Goal: Task Accomplishment & Management: Manage account settings

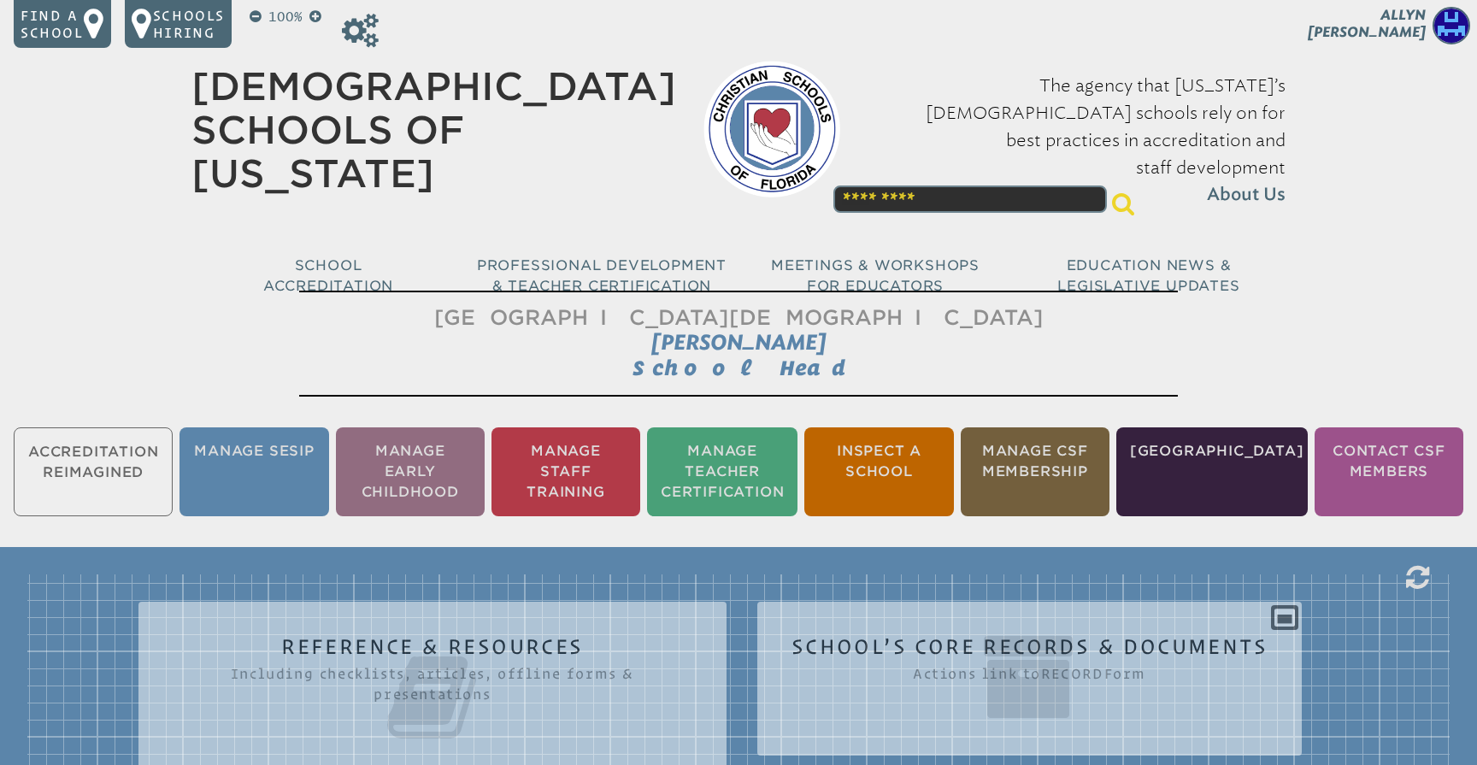
scroll to position [93, 0]
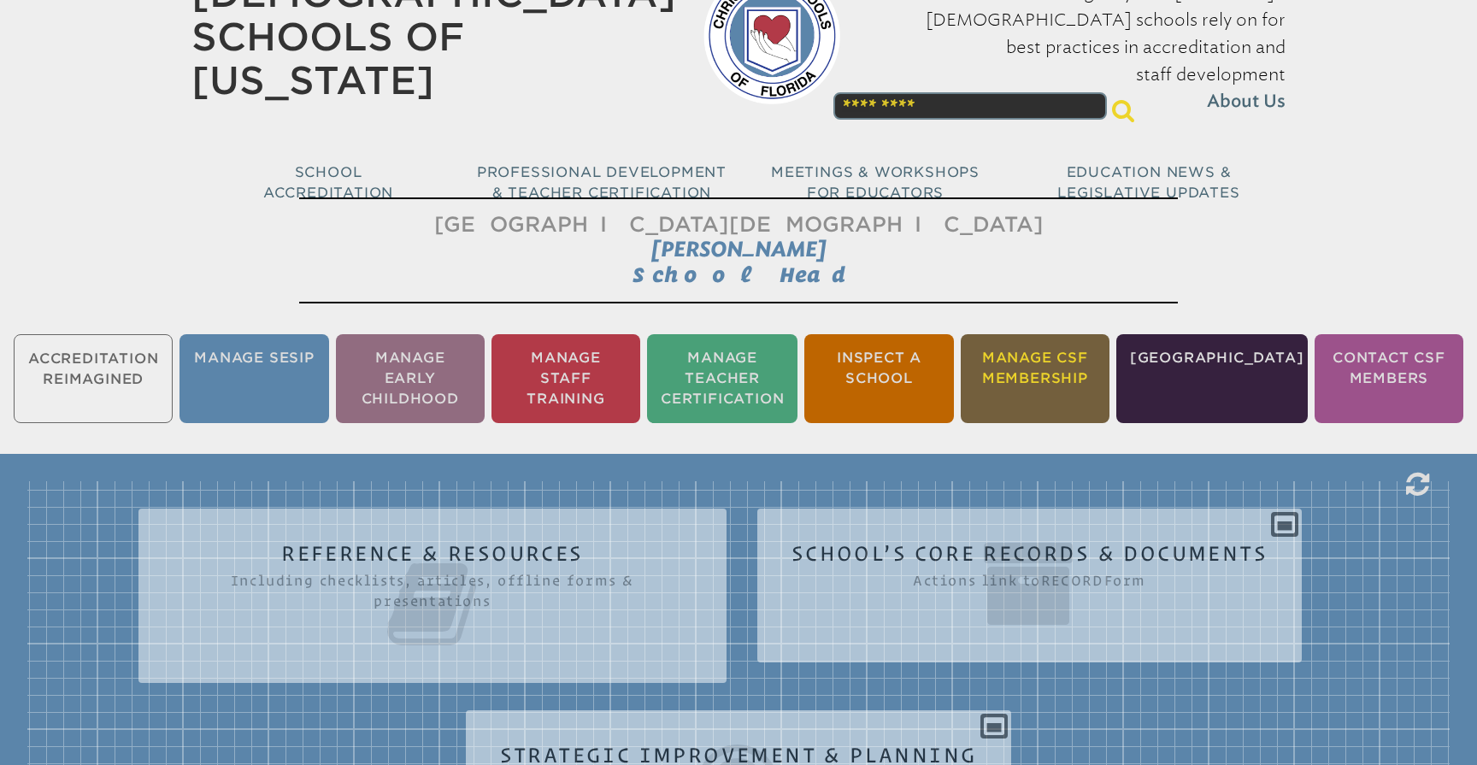
click at [1044, 372] on li "Manage CSF Membership" at bounding box center [1035, 378] width 149 height 89
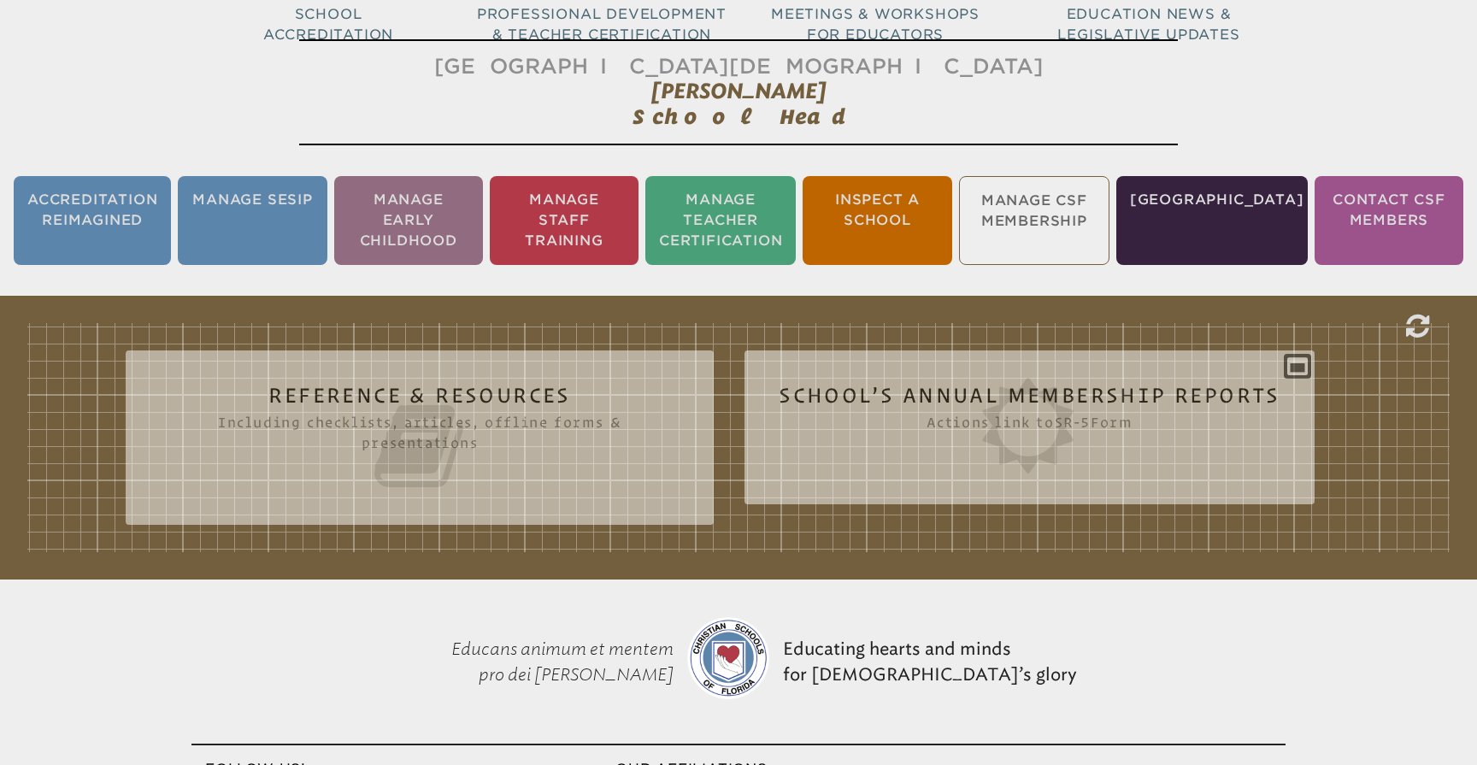
scroll to position [284, 0]
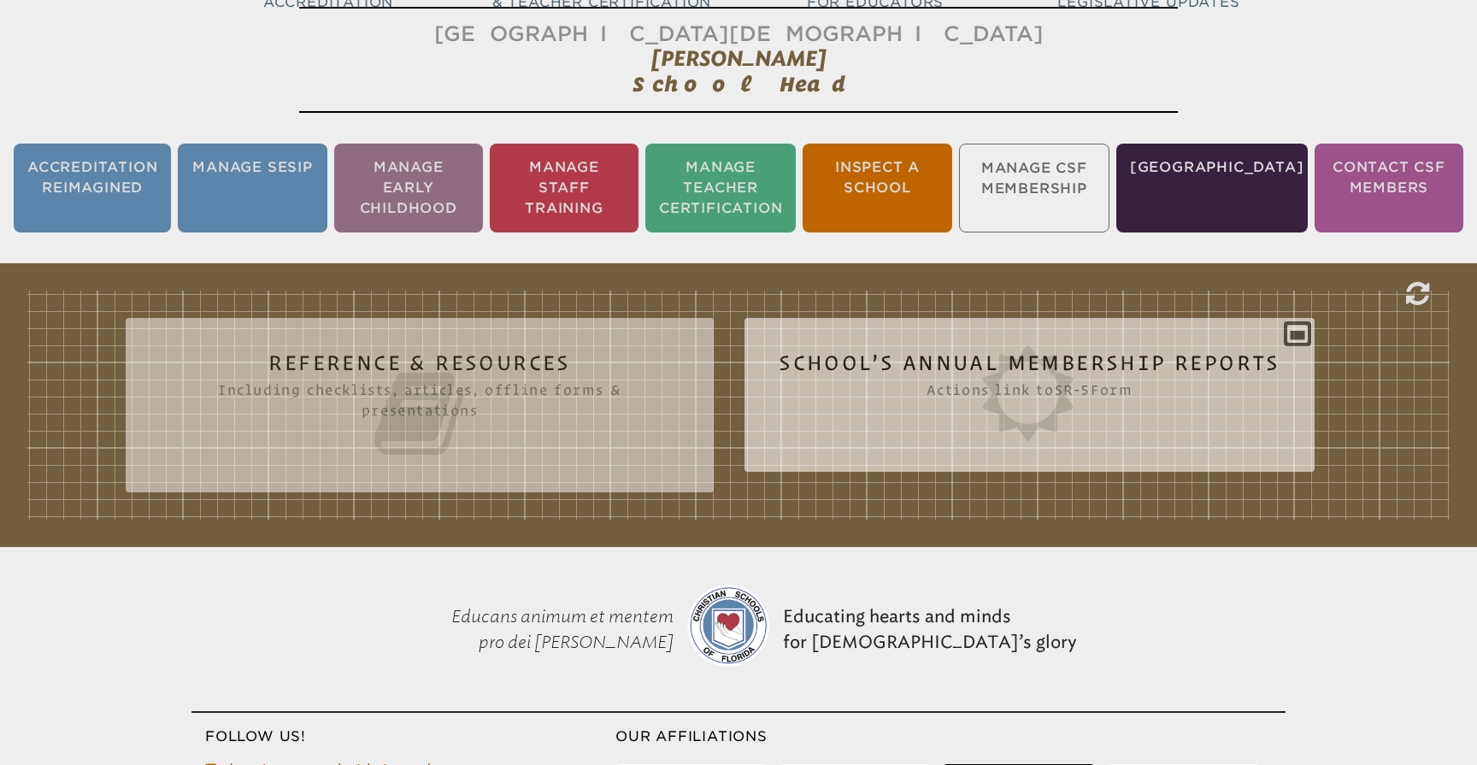
click at [1127, 360] on icon at bounding box center [1030, 393] width 502 height 96
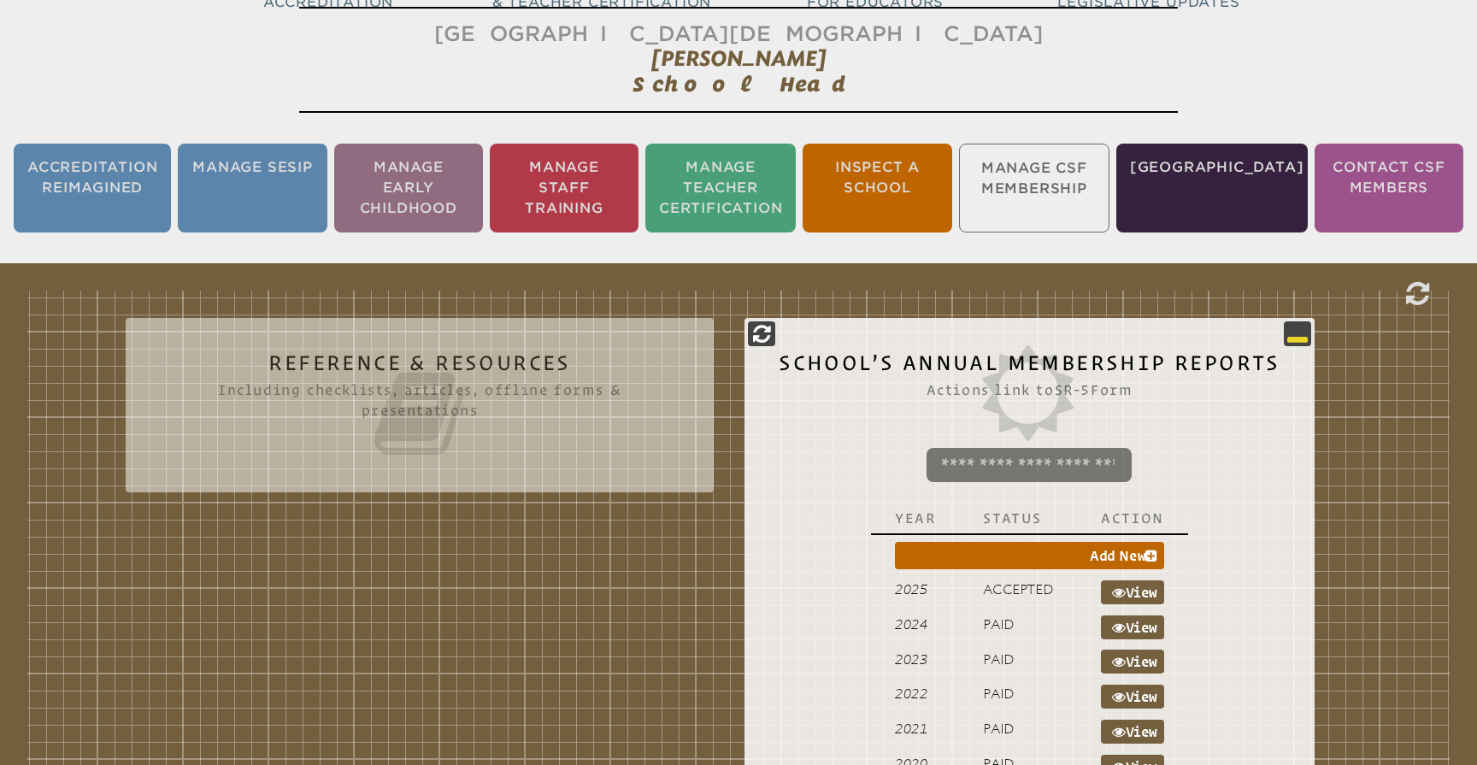
click at [1289, 332] on icon at bounding box center [1297, 333] width 21 height 21
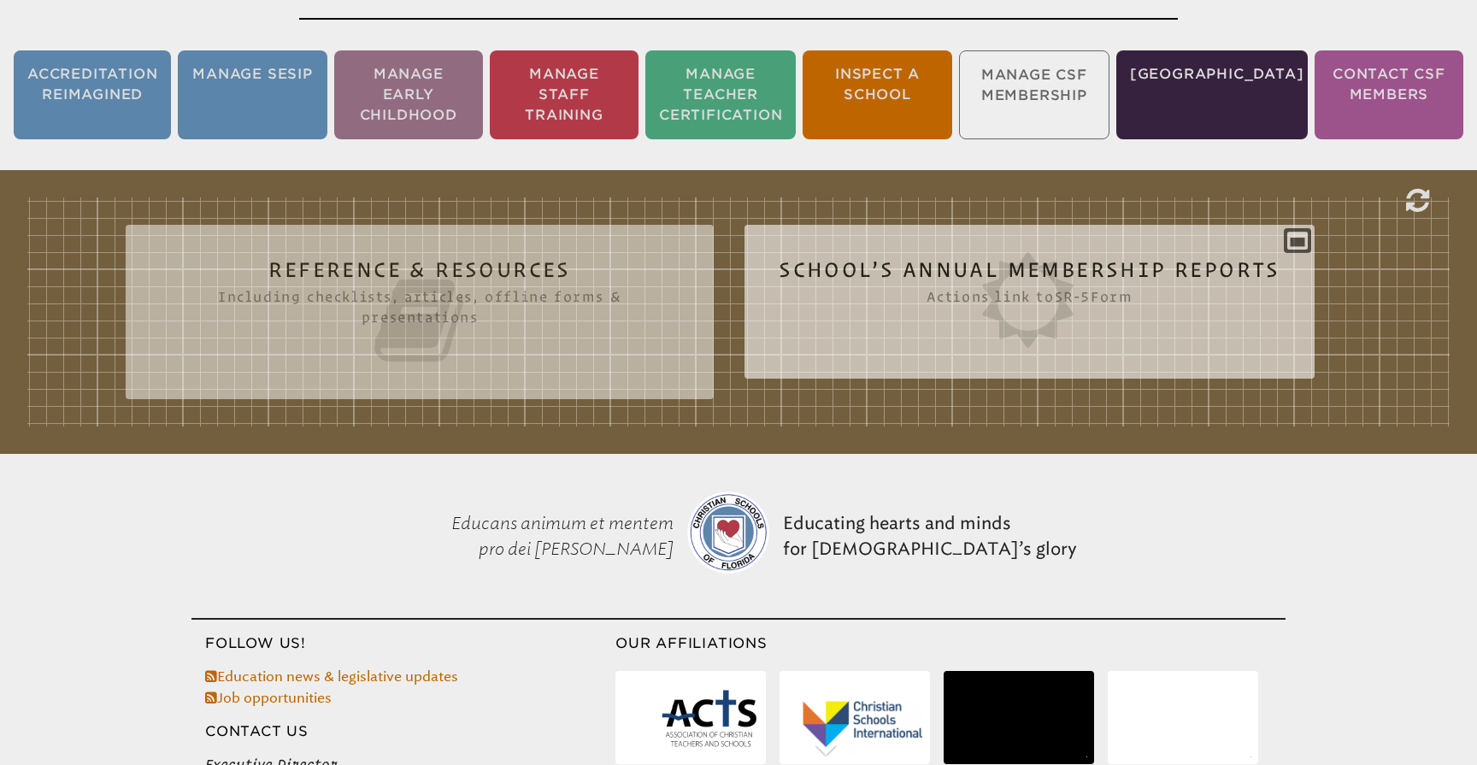
scroll to position [409, 0]
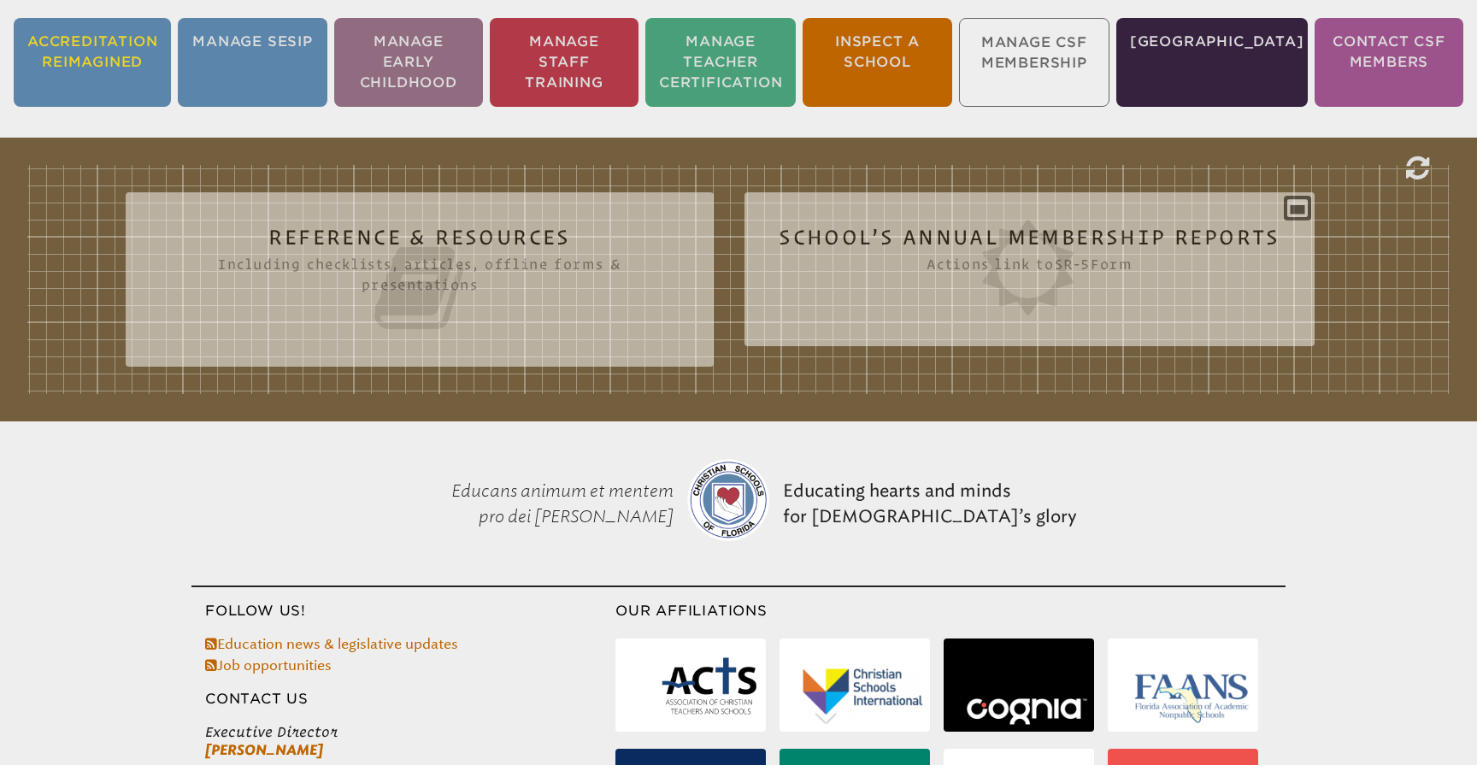
click at [105, 64] on li "Accreditation Reimagined" at bounding box center [92, 62] width 157 height 89
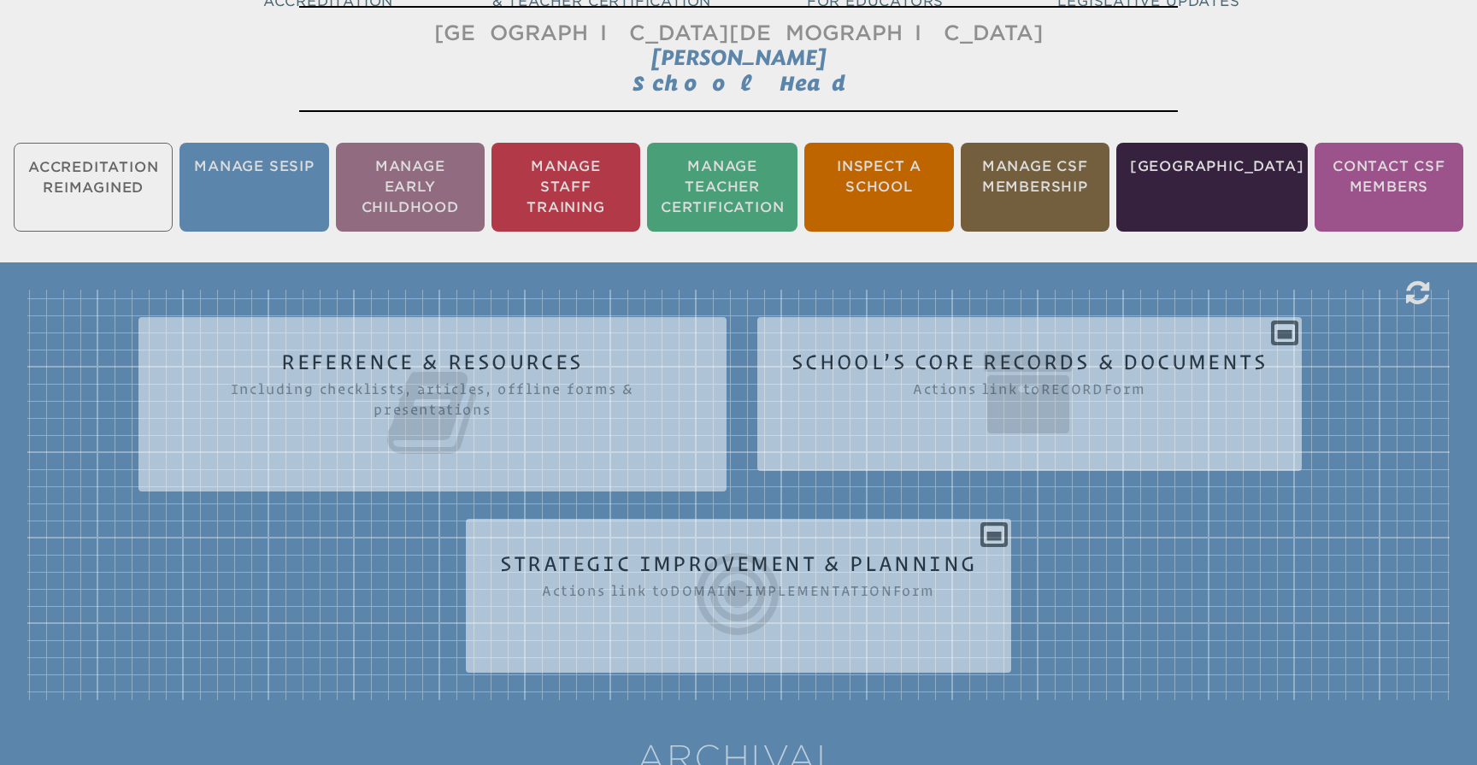
scroll to position [284, 0]
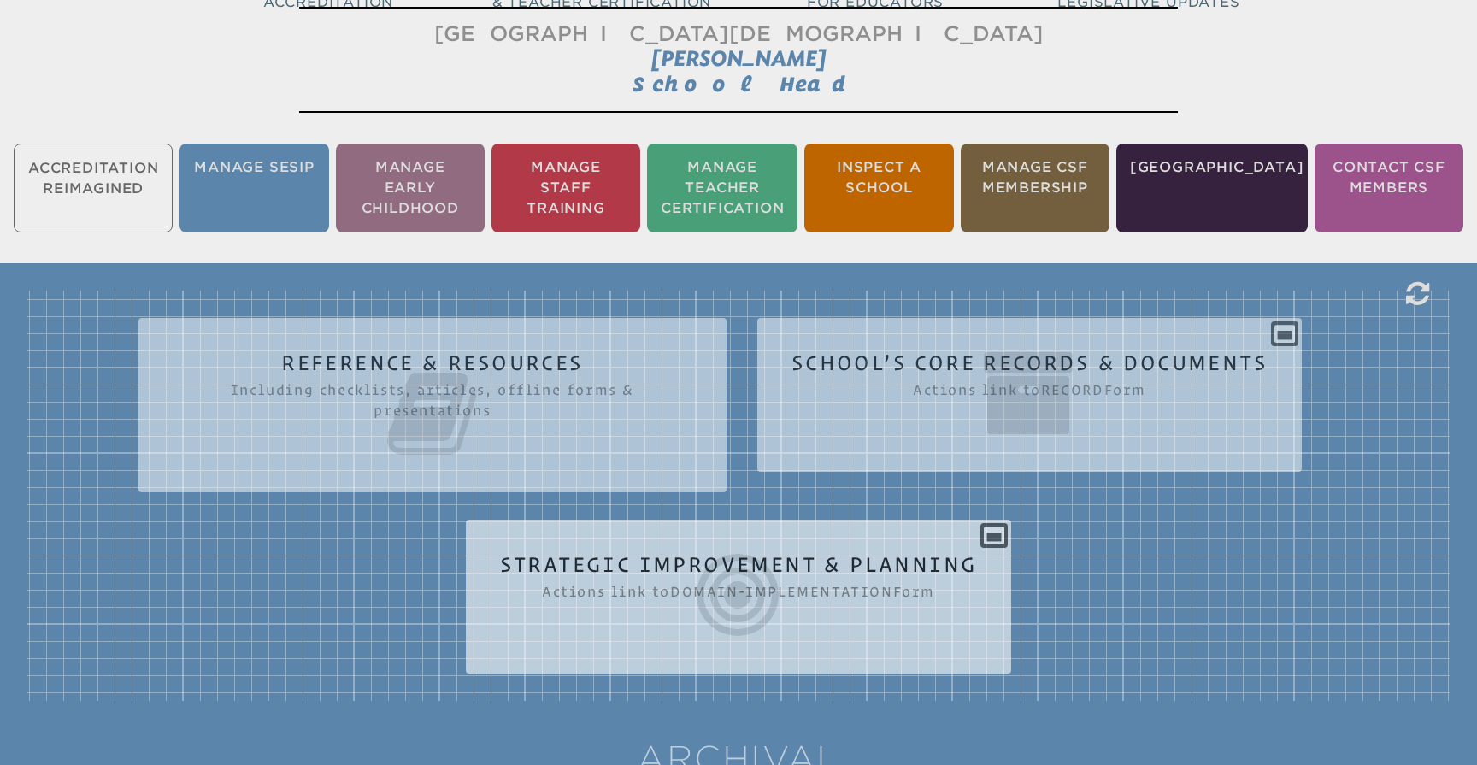
click at [769, 577] on icon at bounding box center [739, 595] width 478 height 96
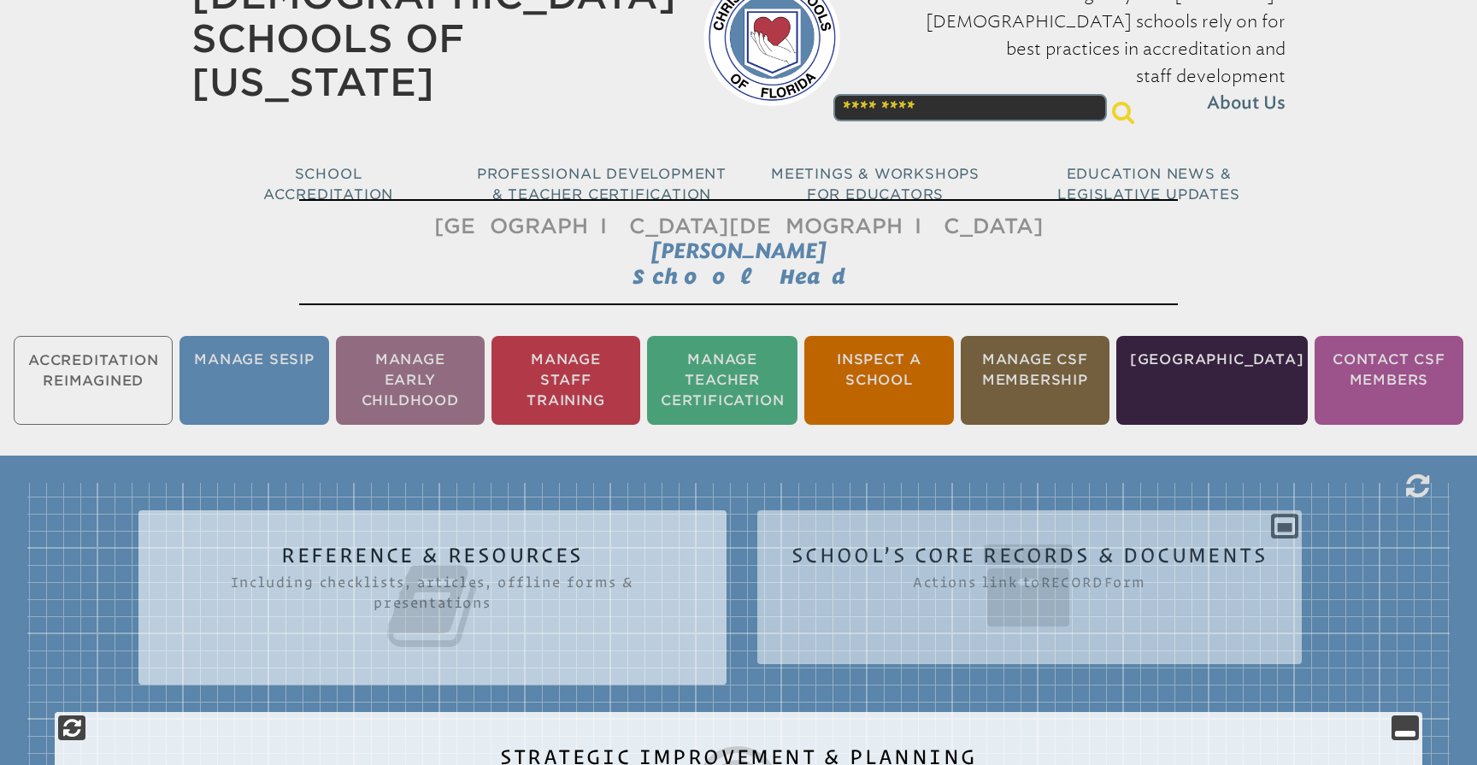
scroll to position [42, 0]
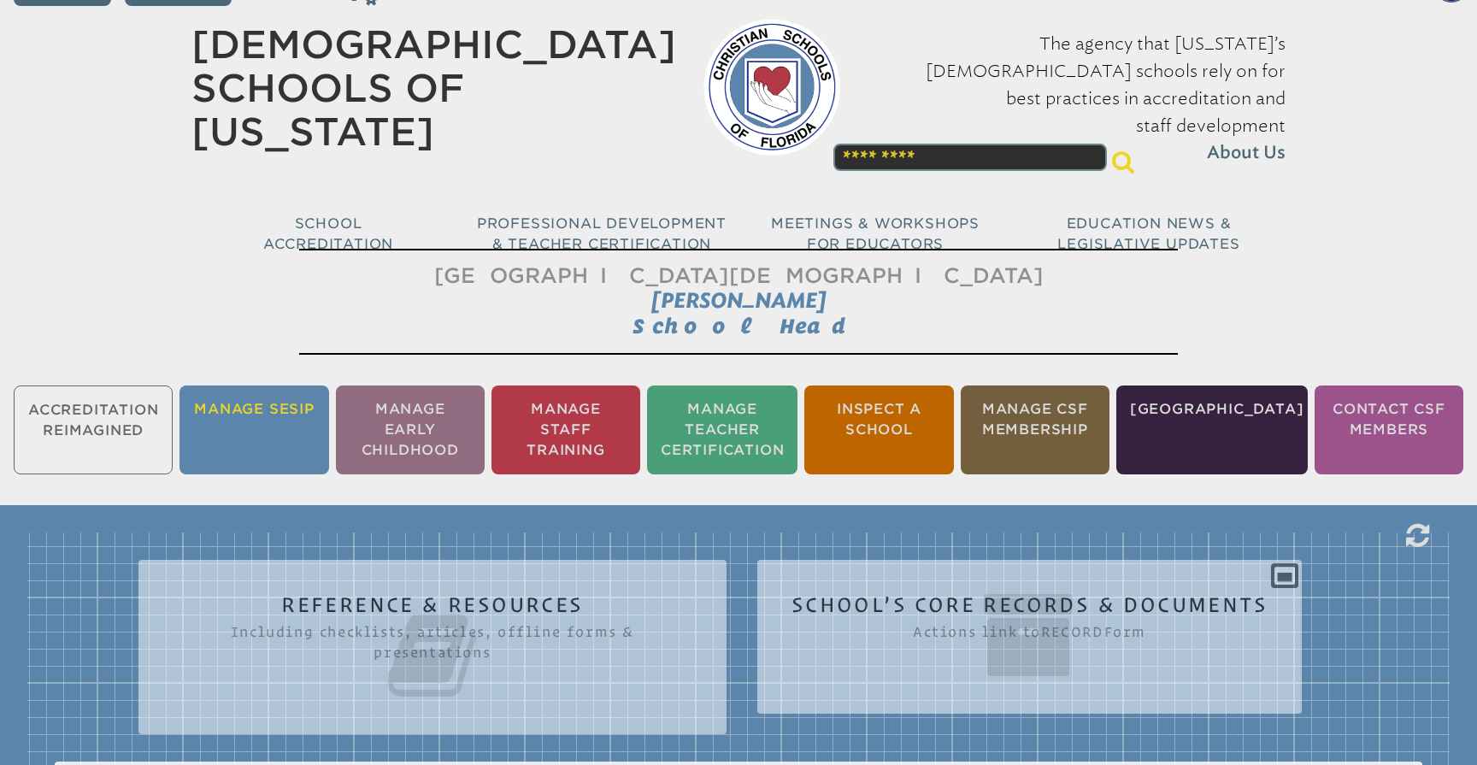
click at [279, 417] on li "Manage SESIP" at bounding box center [253, 429] width 149 height 89
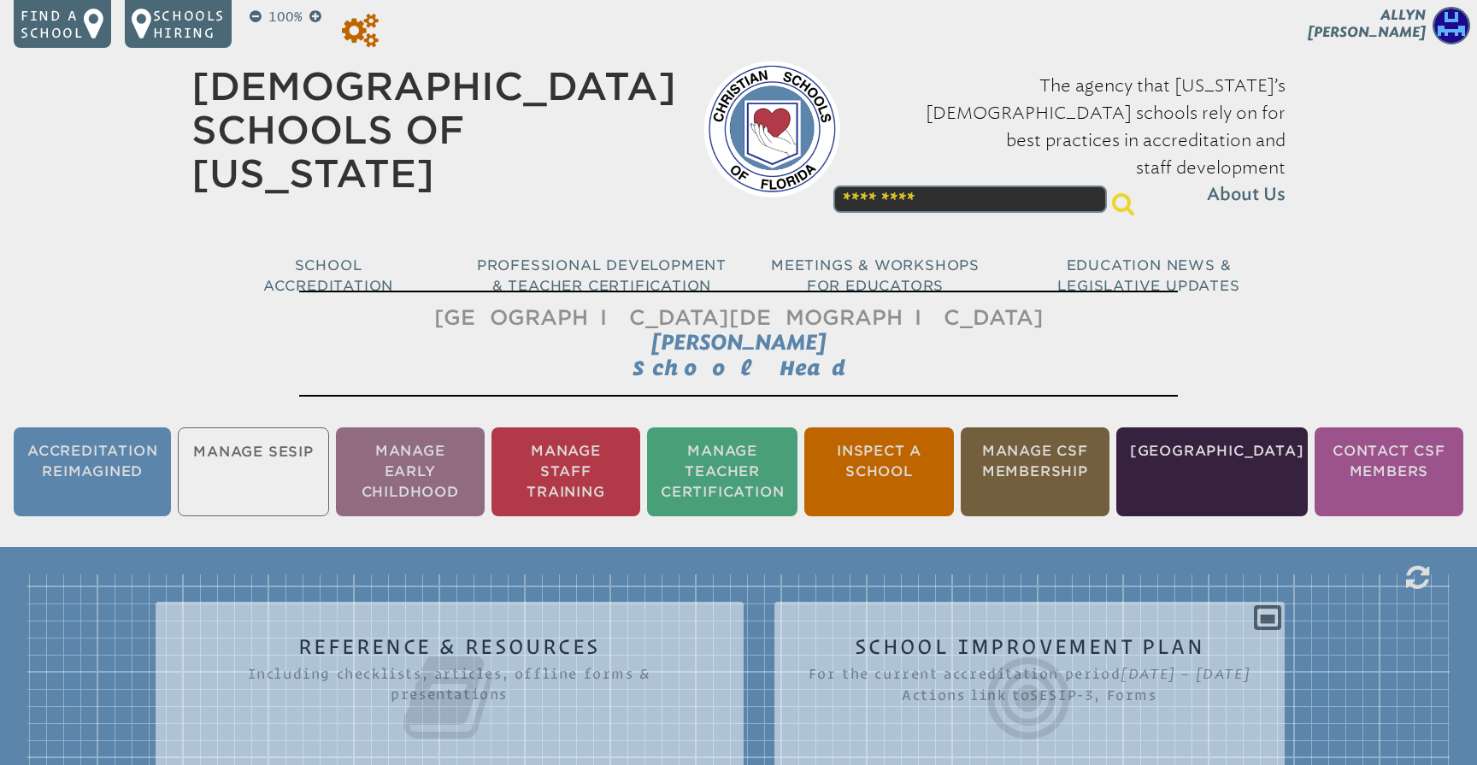
click at [373, 32] on icon at bounding box center [360, 31] width 37 height 34
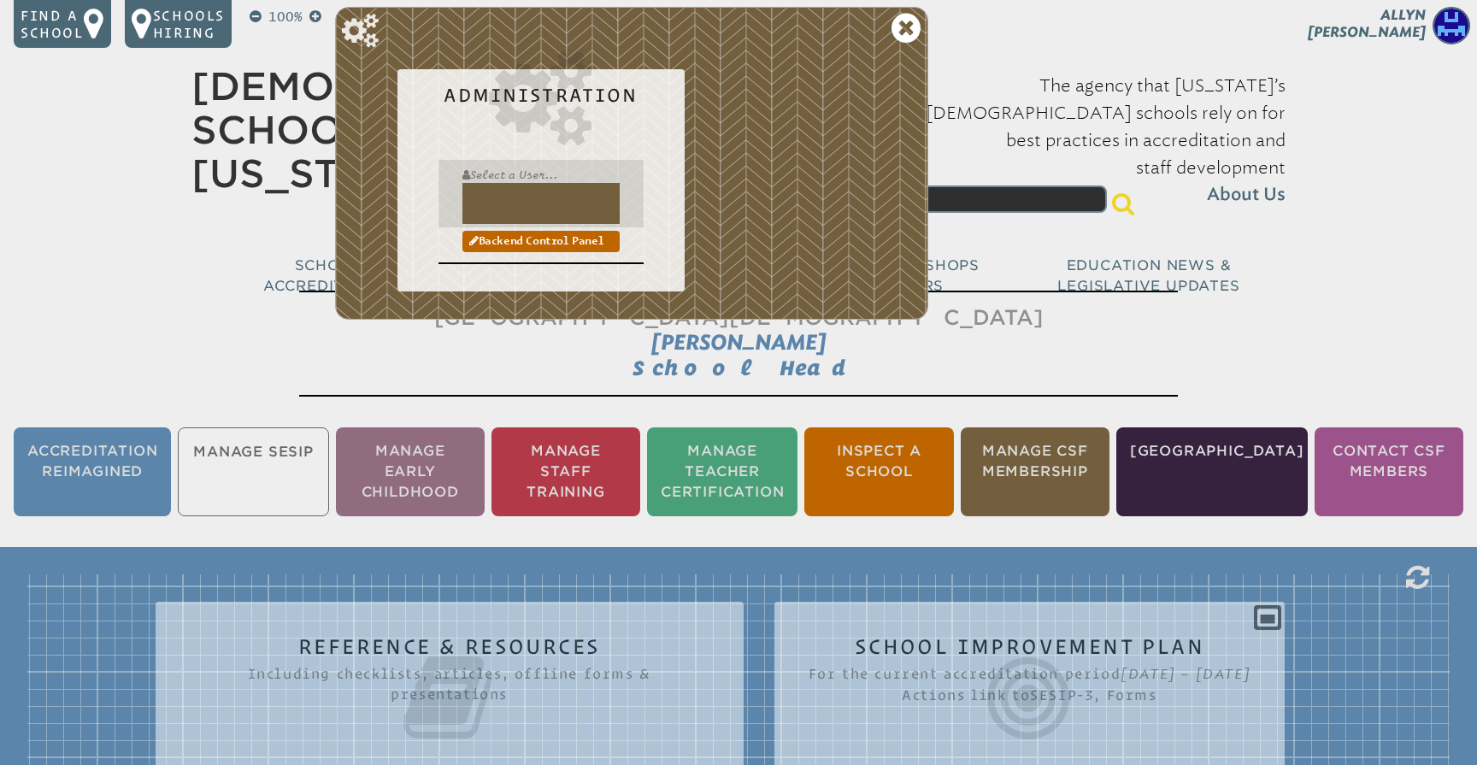
click at [511, 196] on input "text" at bounding box center [540, 203] width 157 height 41
type input "**********"
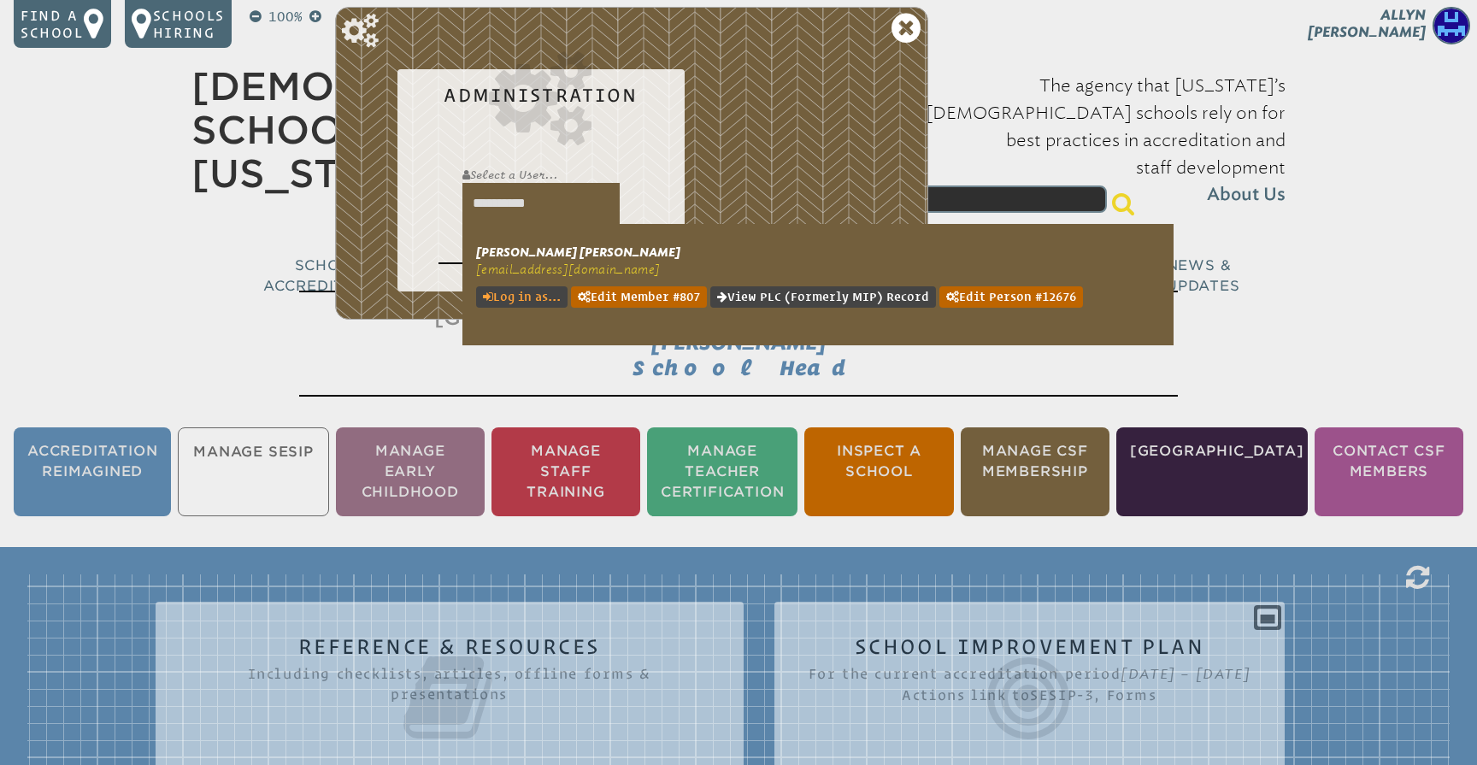
click at [527, 291] on link "Log in as..." at bounding box center [521, 296] width 91 height 21
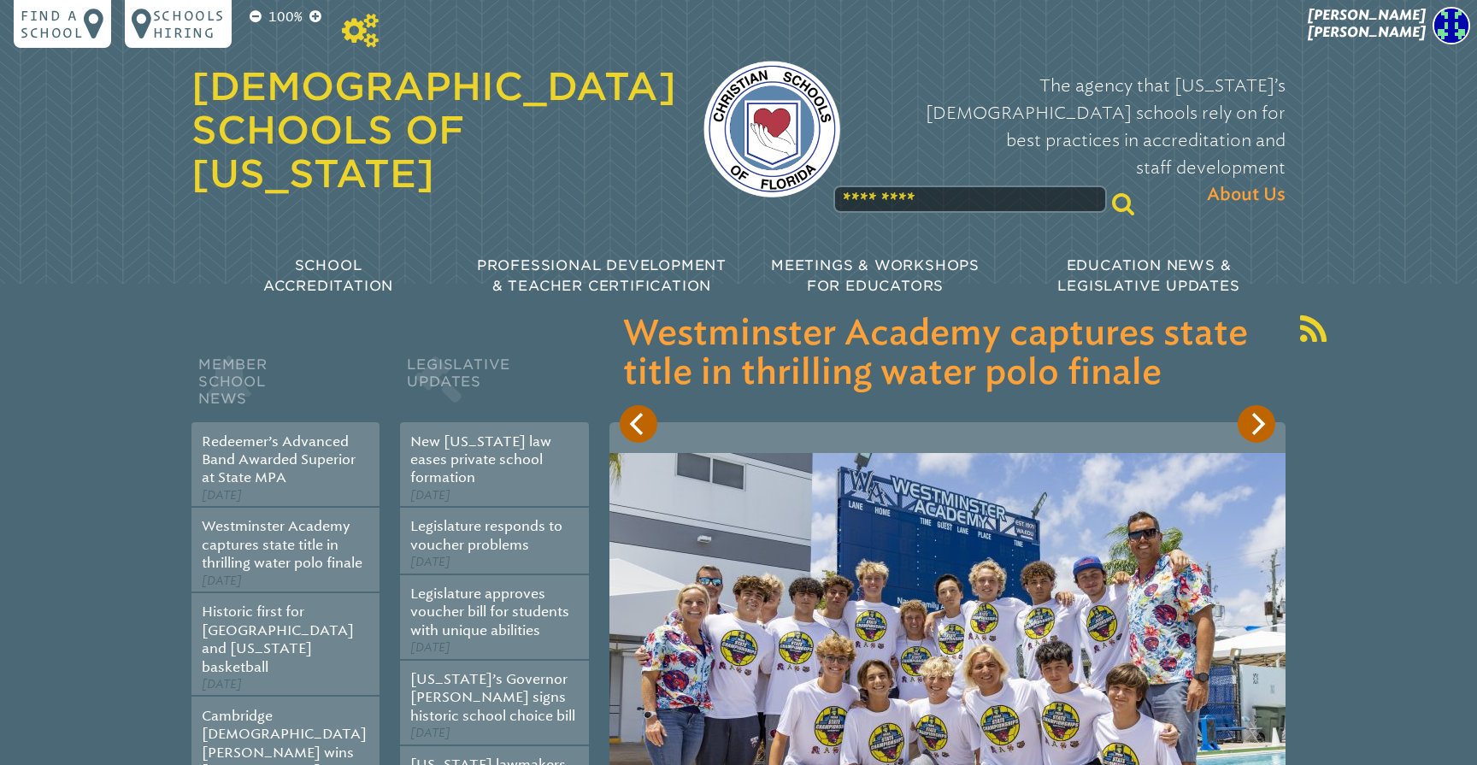
click at [368, 41] on icon at bounding box center [360, 31] width 37 height 34
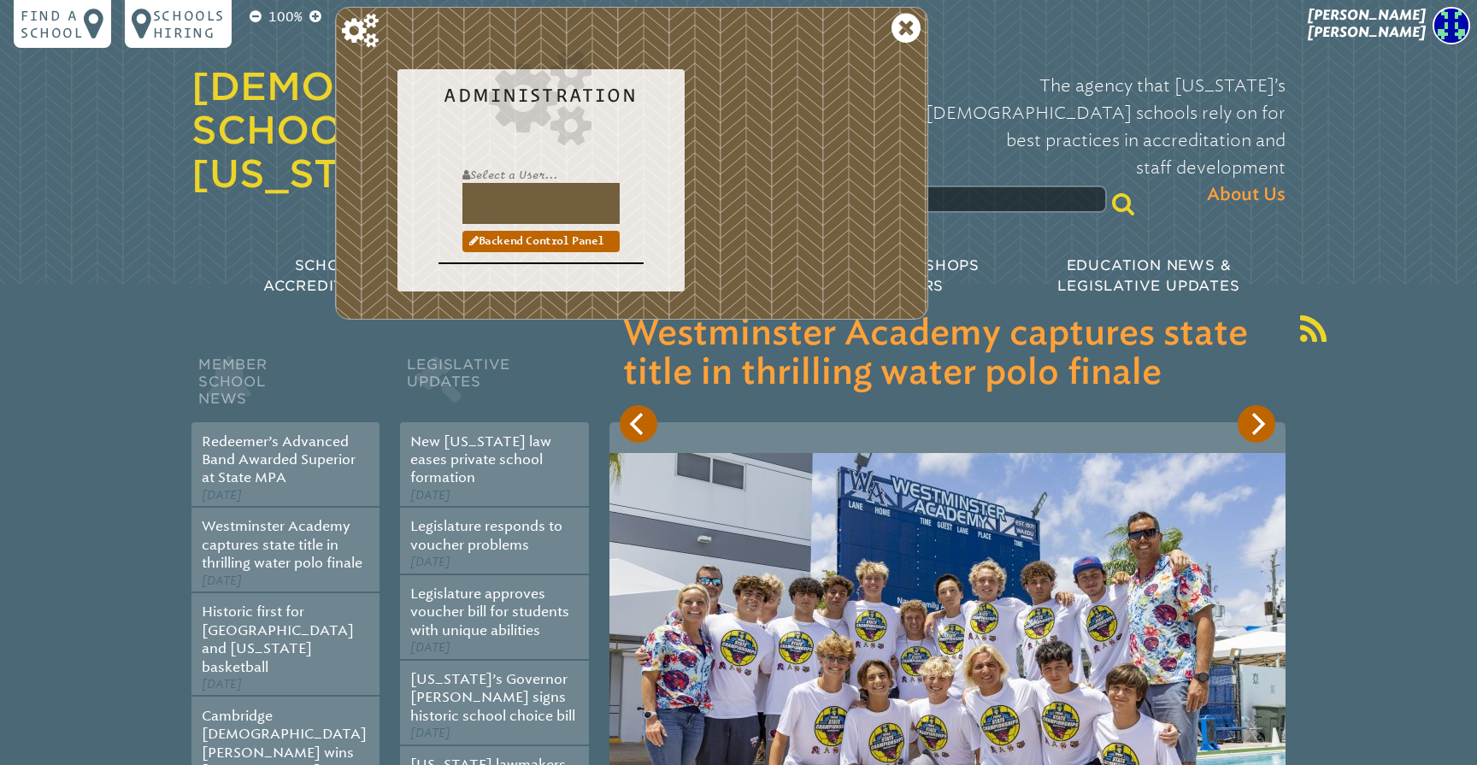
click at [1046, 42] on div "The agency that Florida’s Christian schools rely on for best practices in accre…" at bounding box center [1077, 131] width 418 height 180
click at [902, 30] on icon at bounding box center [906, 28] width 29 height 34
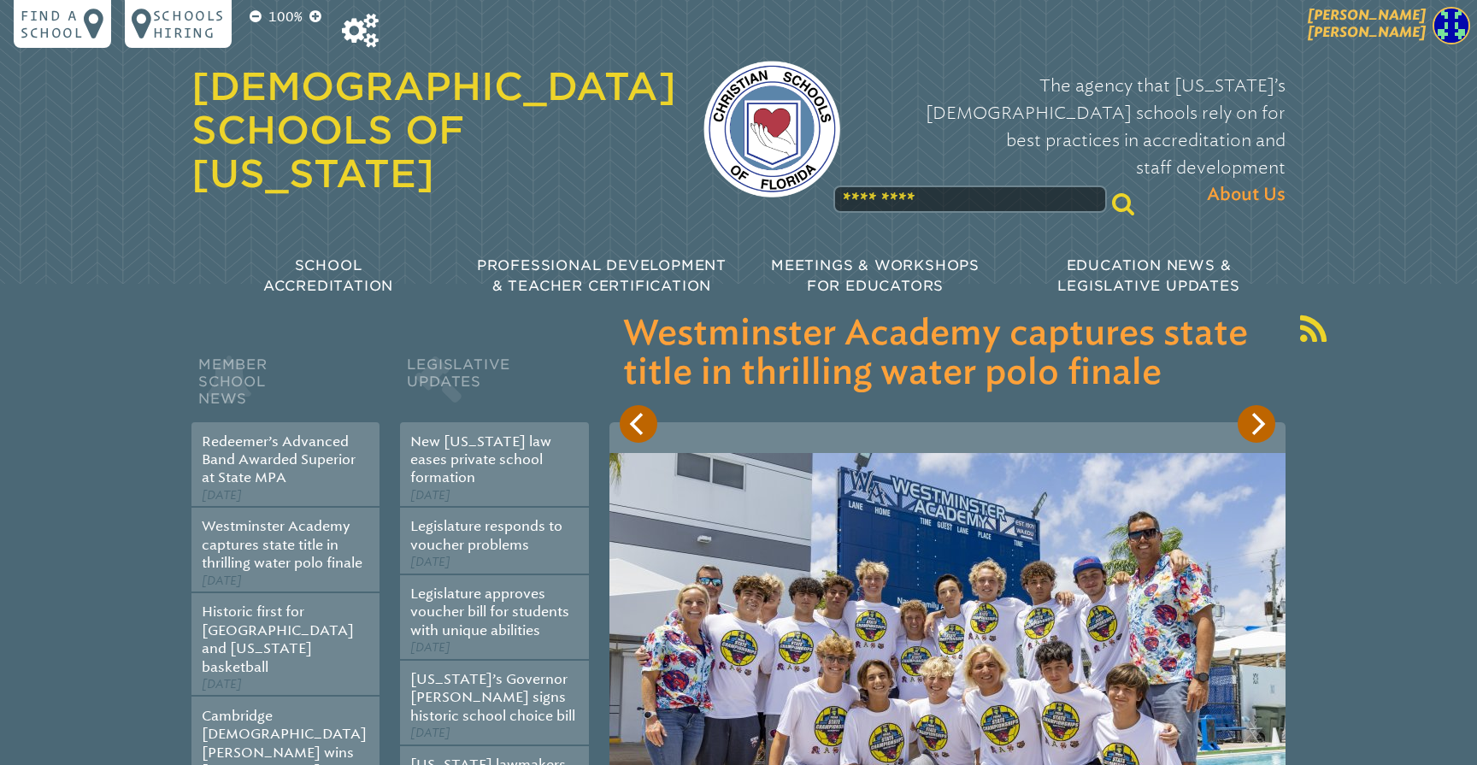
click at [1415, 26] on span "[PERSON_NAME]" at bounding box center [1367, 23] width 118 height 33
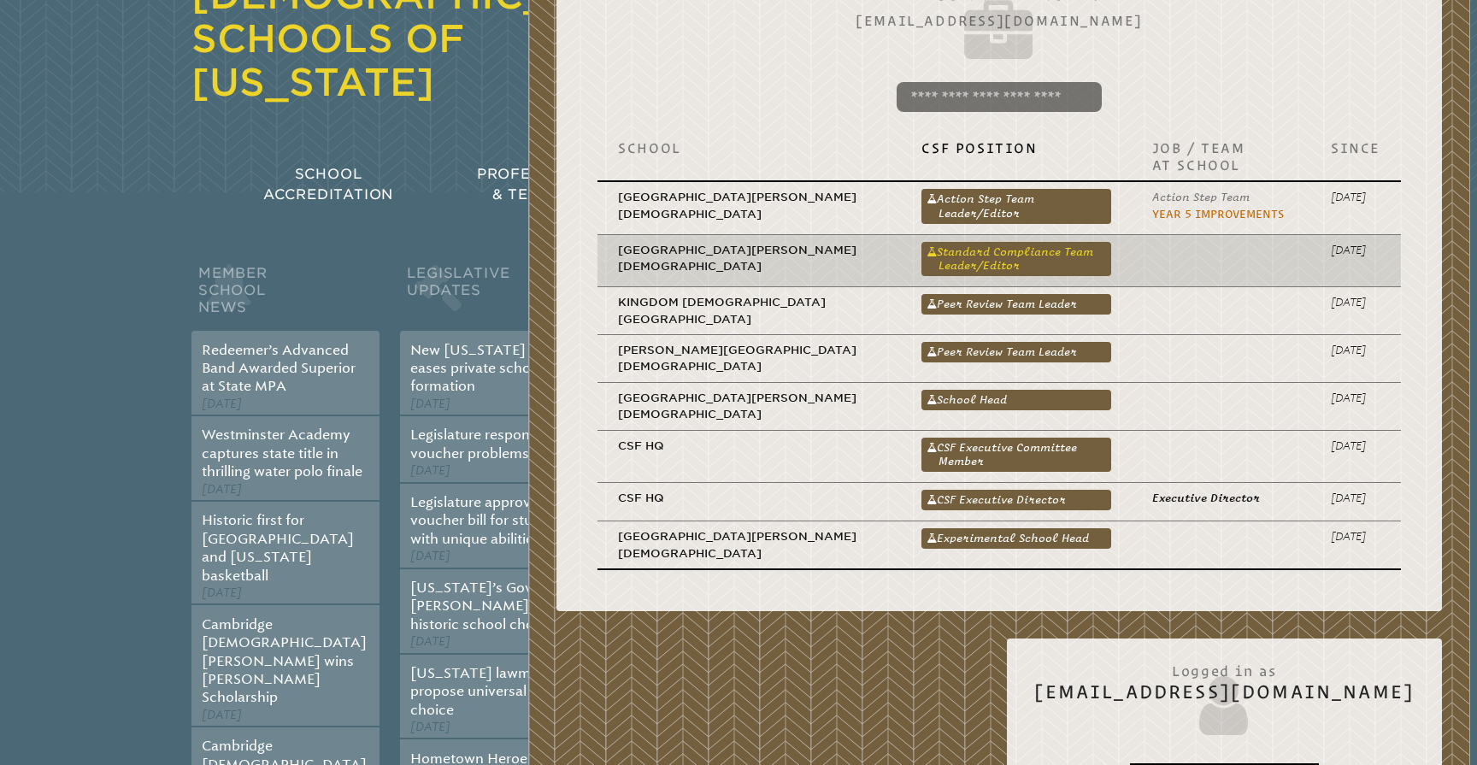
scroll to position [123, 0]
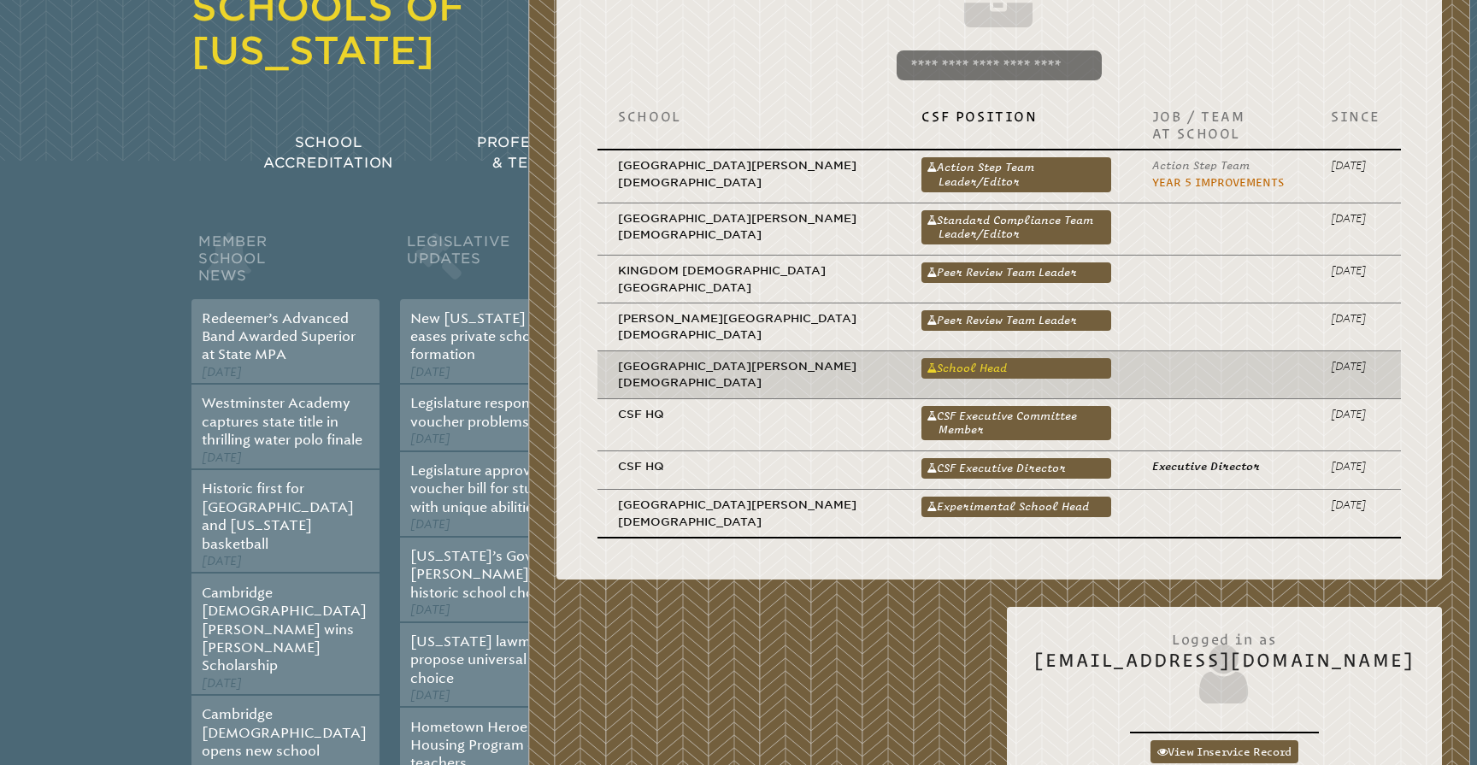
click at [925, 358] on link "School Head" at bounding box center [1015, 368] width 189 height 21
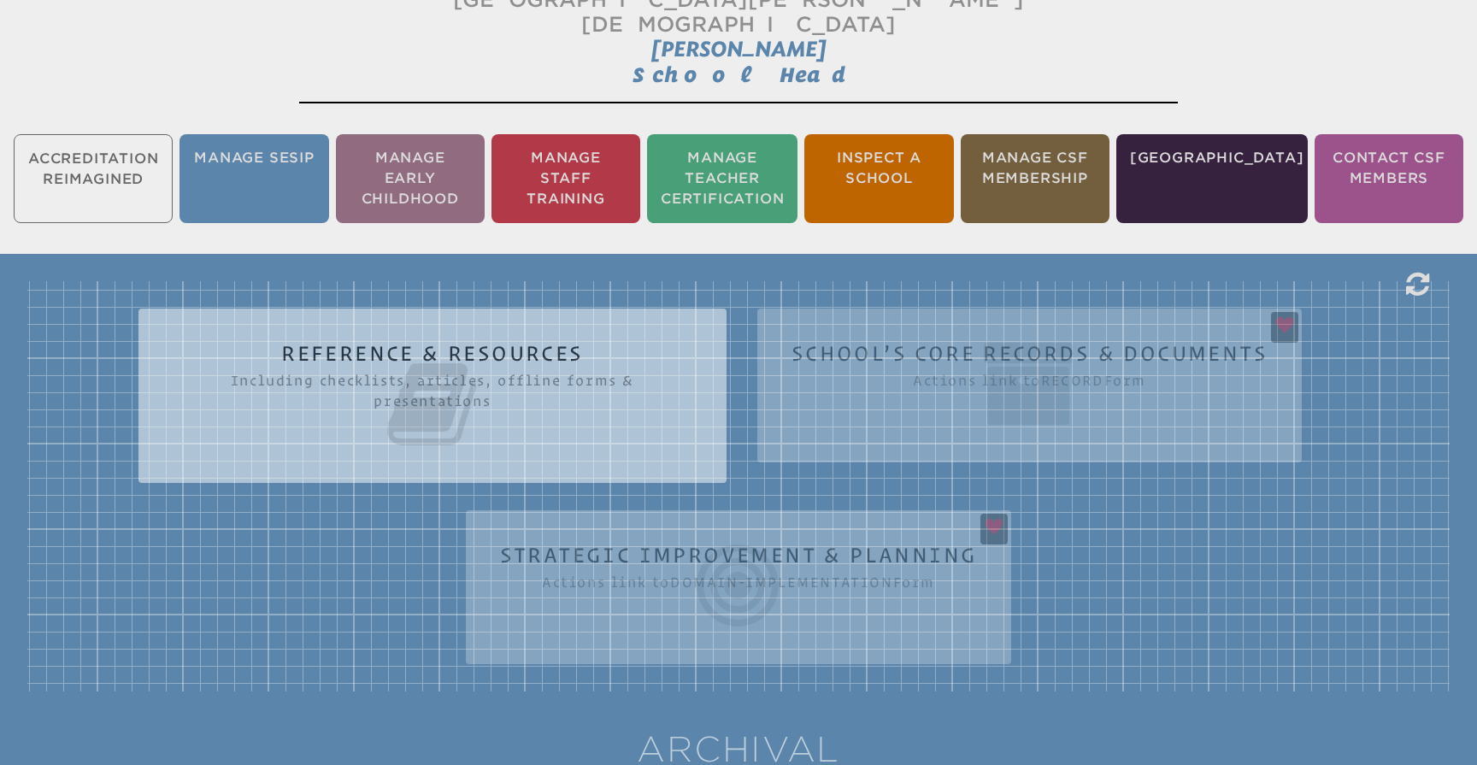
scroll to position [491, 0]
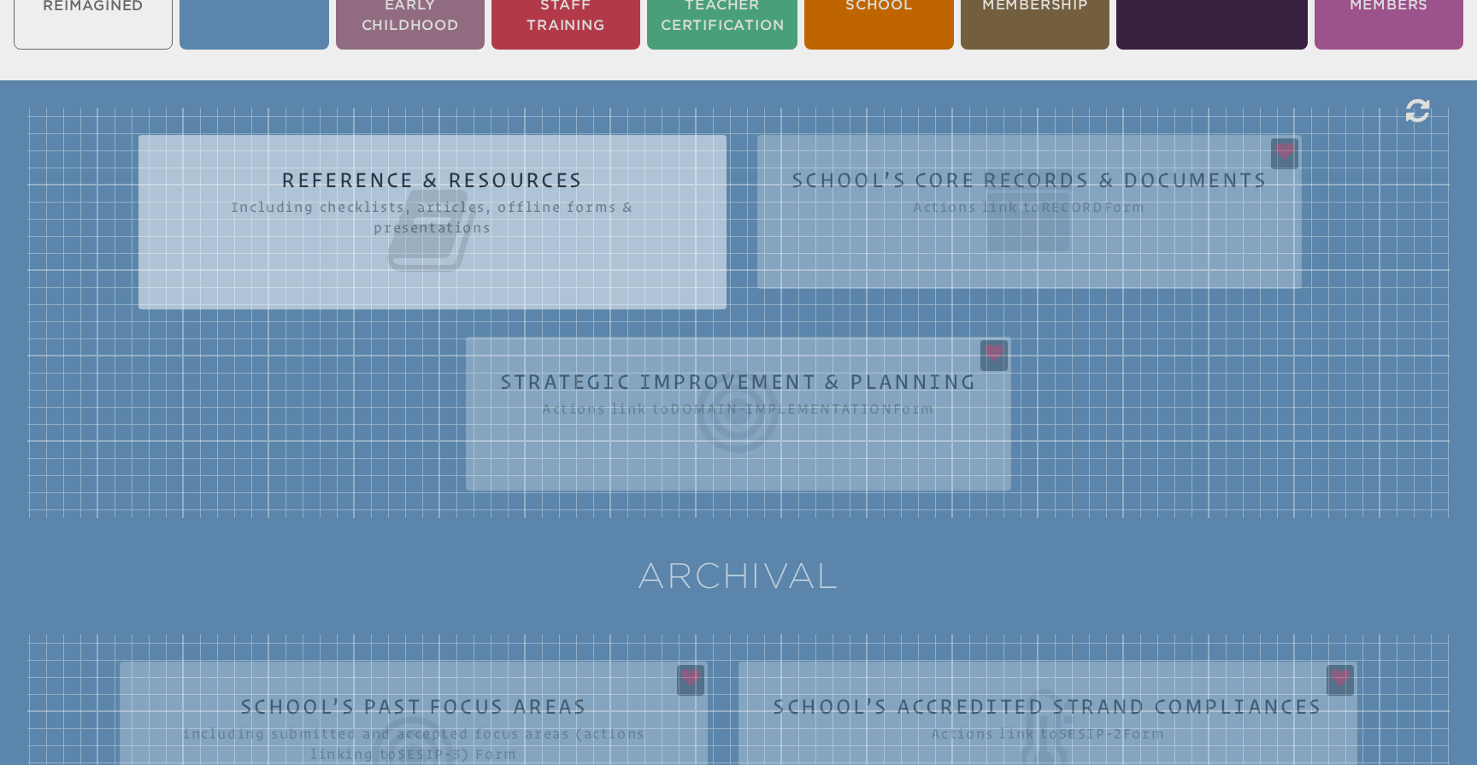
click at [744, 374] on div "Reference & Resources Including checklists, articles, offline forms & presentat…" at bounding box center [738, 313] width 1422 height 410
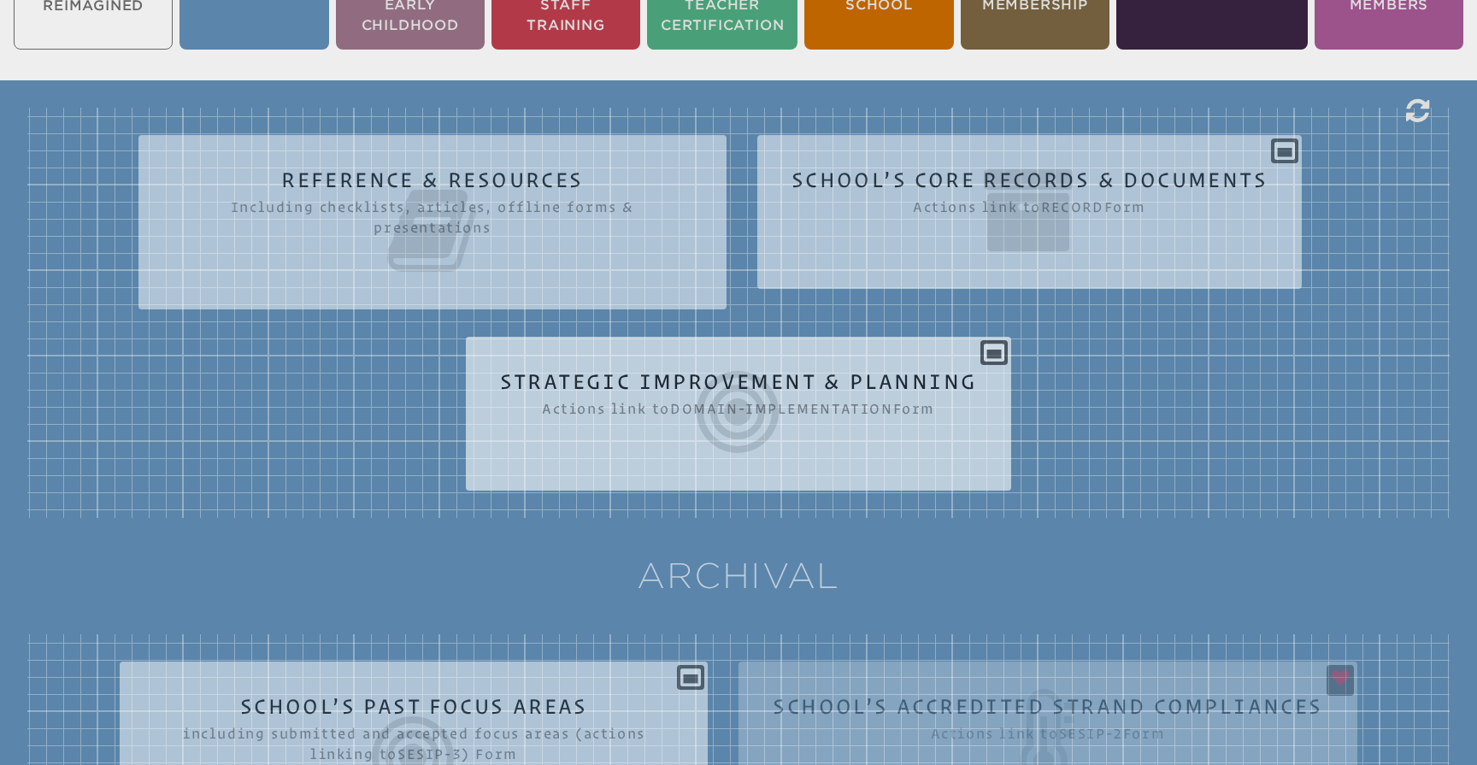
click at [919, 380] on icon at bounding box center [739, 412] width 478 height 96
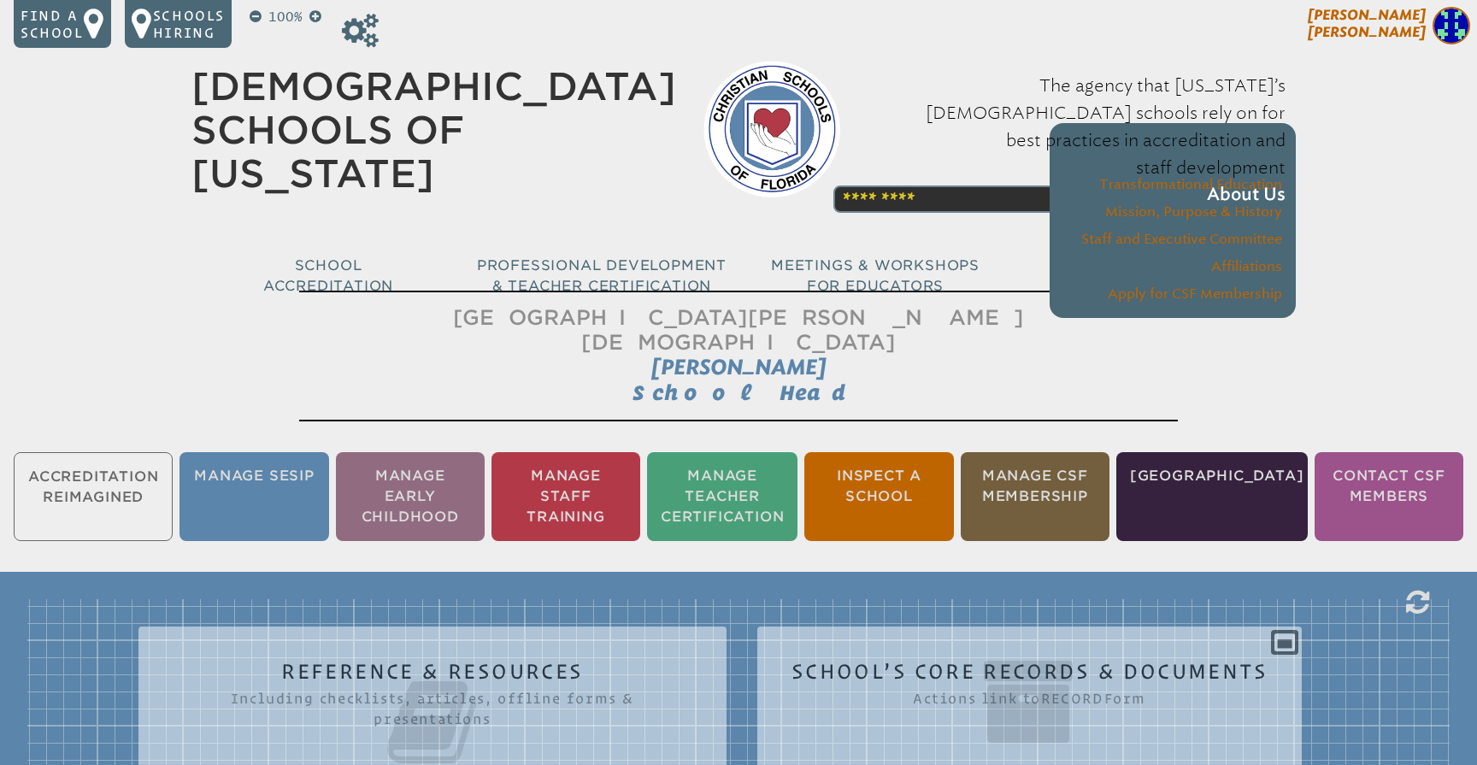
scroll to position [0, 0]
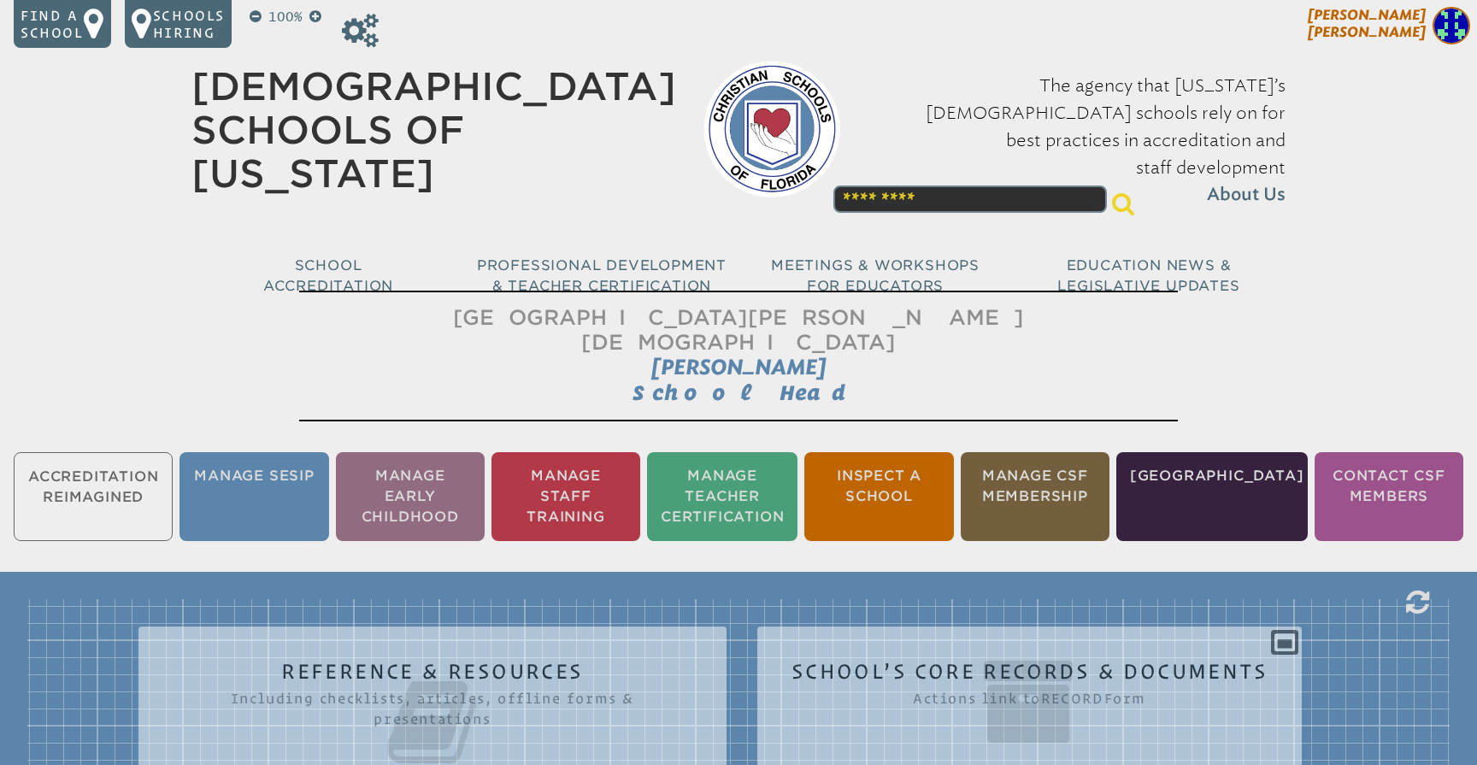
click at [1395, 27] on span "[PERSON_NAME]" at bounding box center [1367, 23] width 118 height 33
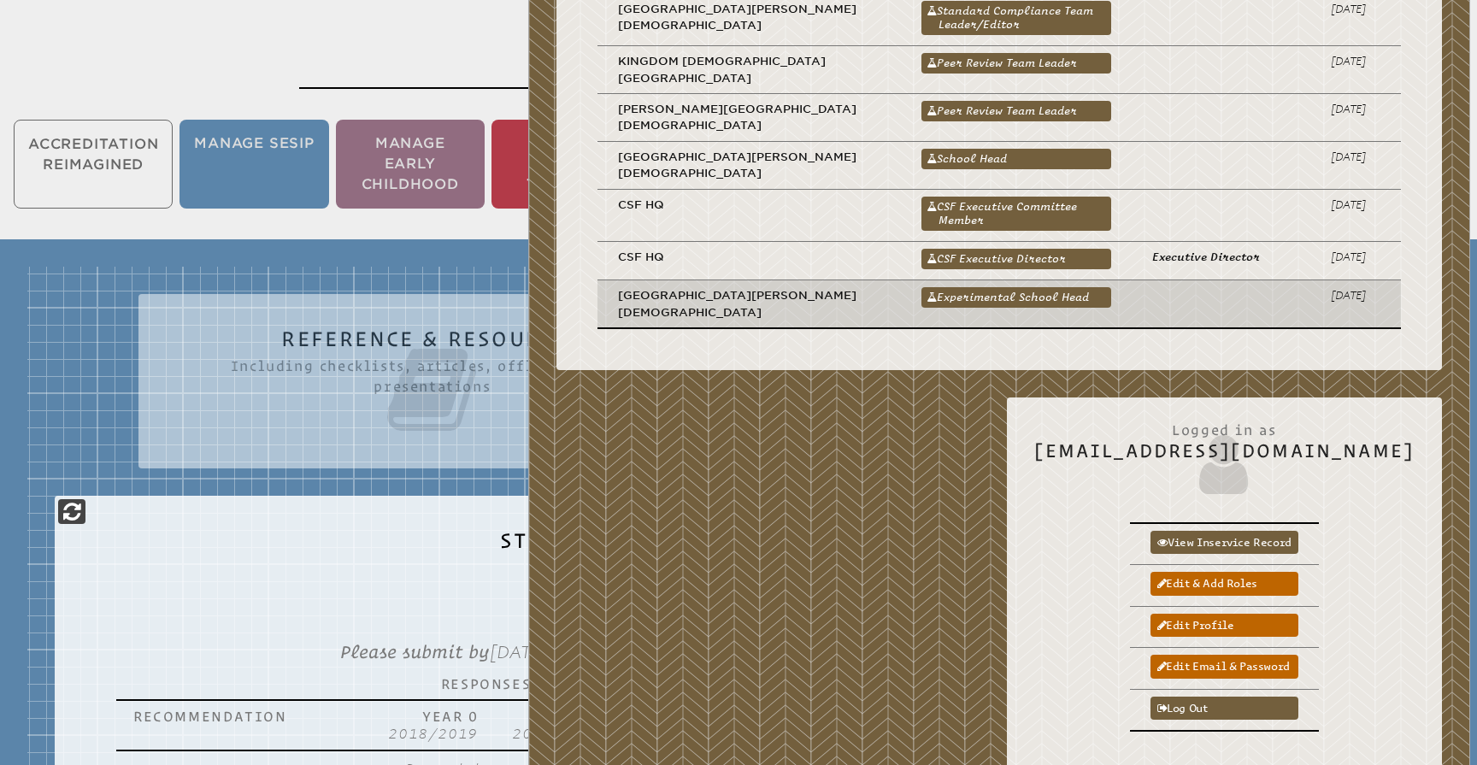
scroll to position [407, 0]
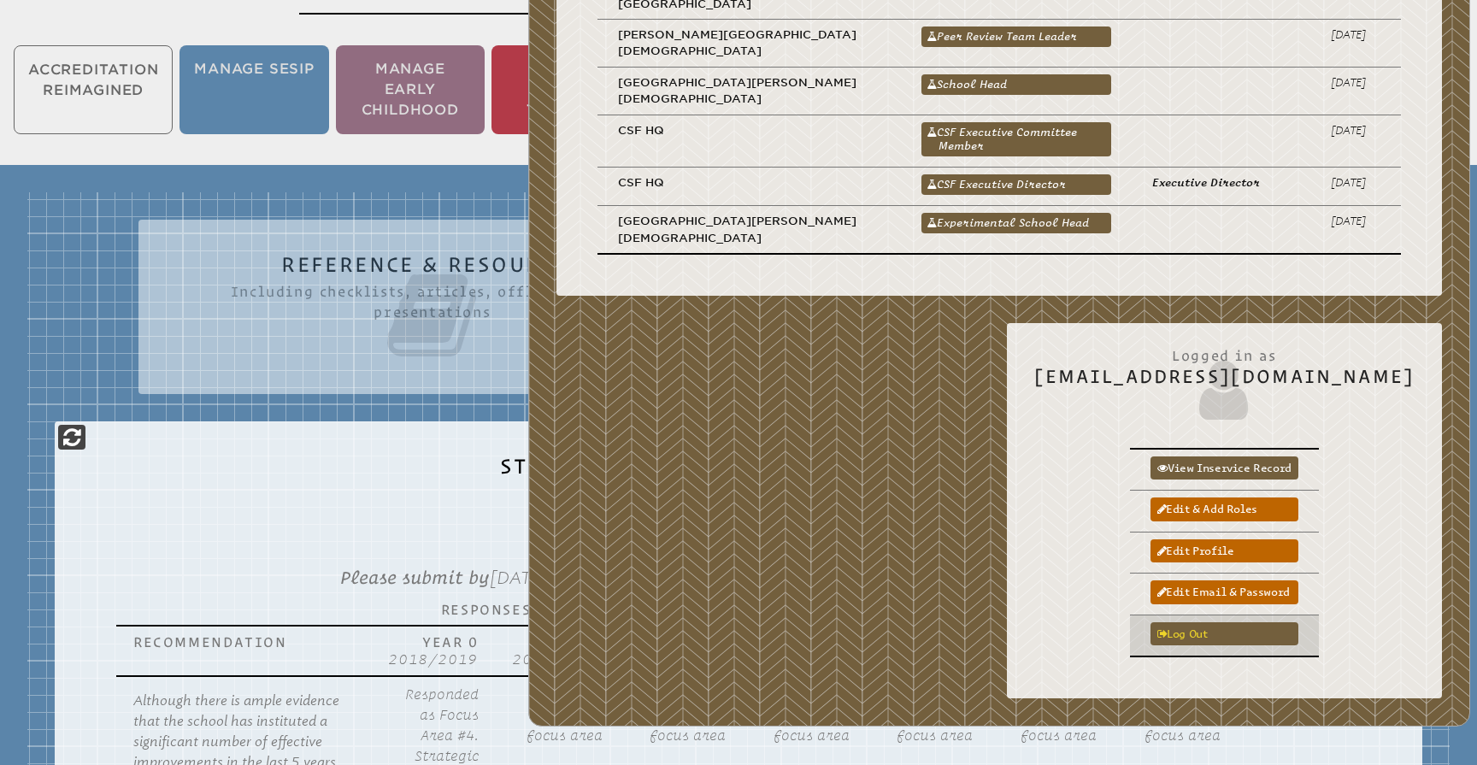
click at [1221, 622] on link "Log out" at bounding box center [1224, 633] width 148 height 23
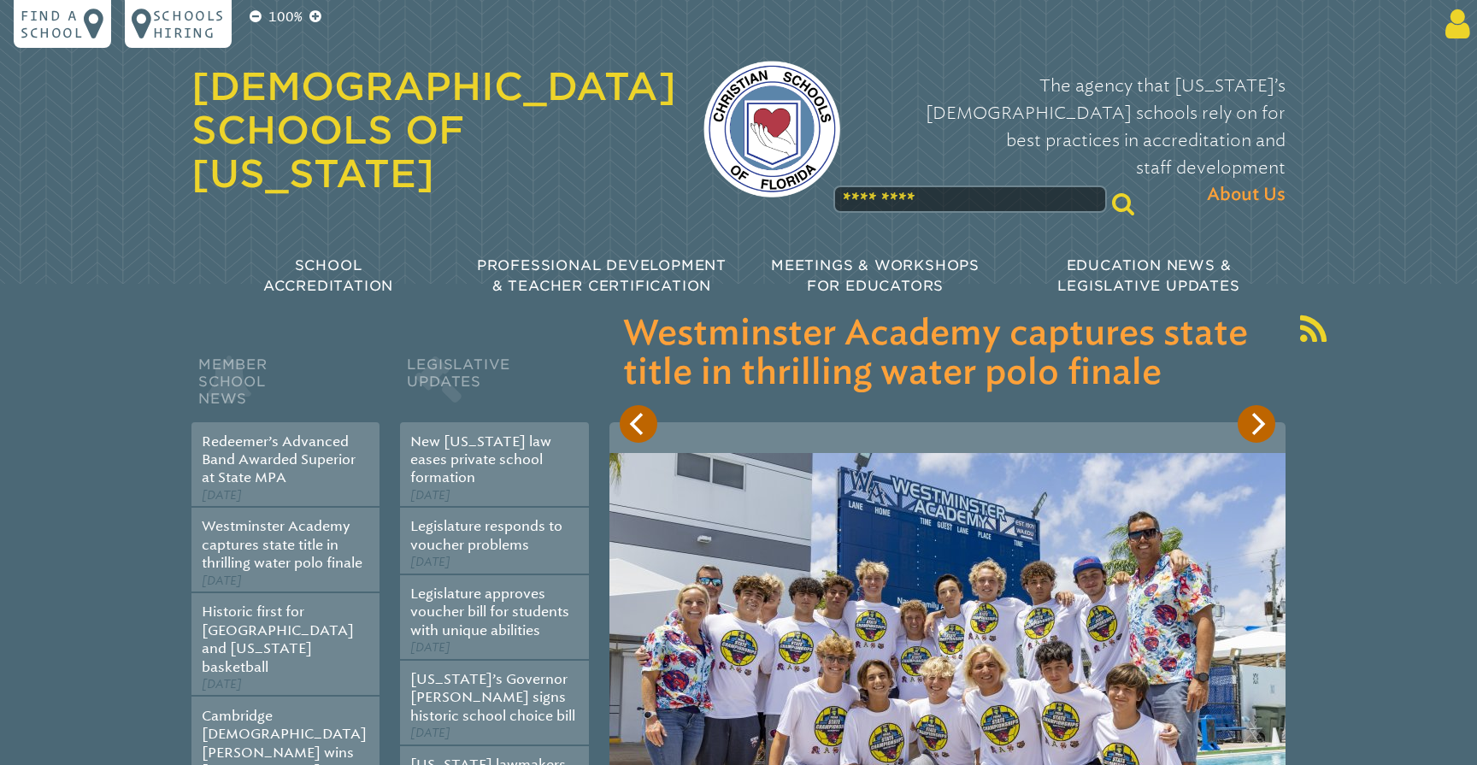
click at [1467, 30] on icon at bounding box center [1455, 24] width 32 height 34
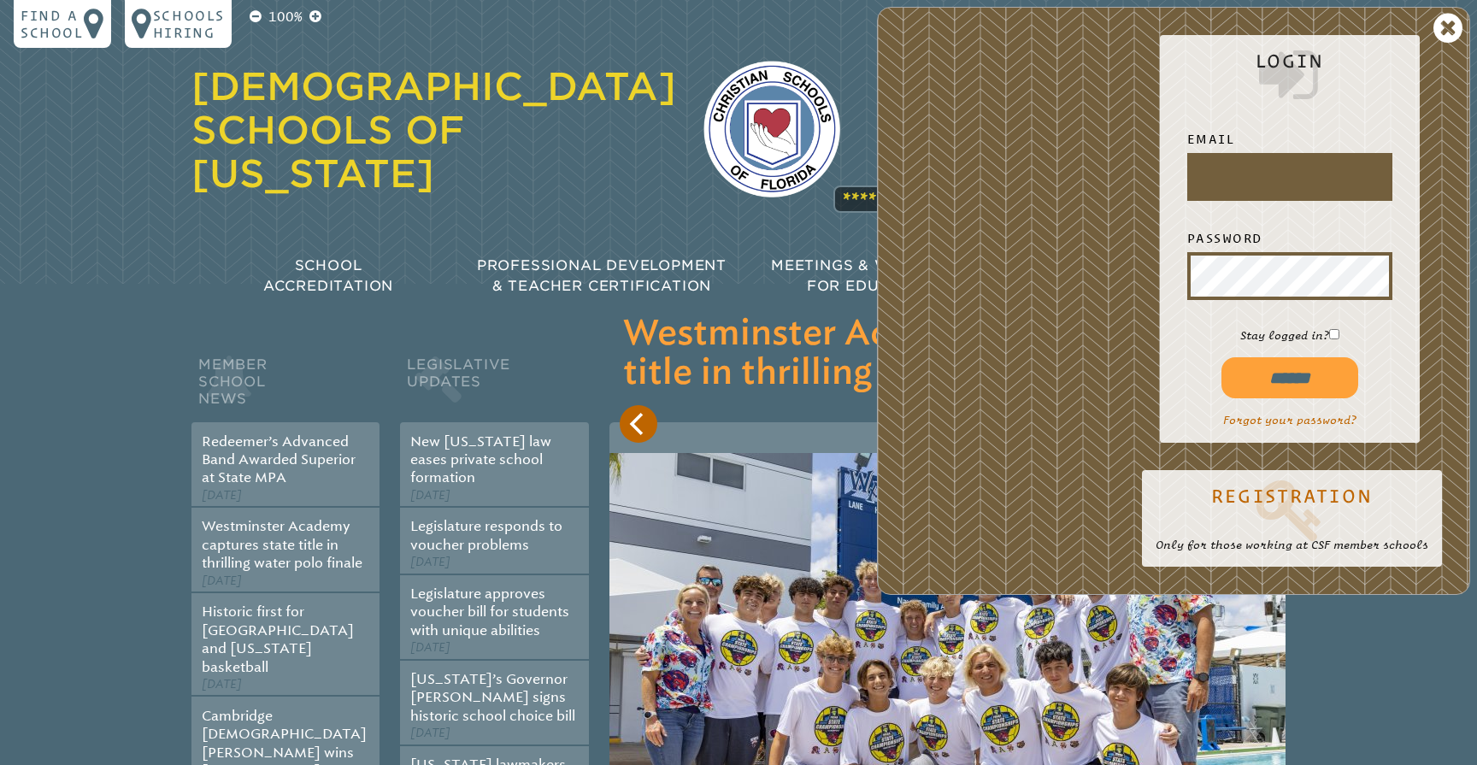
click at [1237, 180] on input "text" at bounding box center [1290, 176] width 198 height 41
type input "**********"
click at [1299, 367] on input "******" at bounding box center [1289, 377] width 137 height 41
type input "**********"
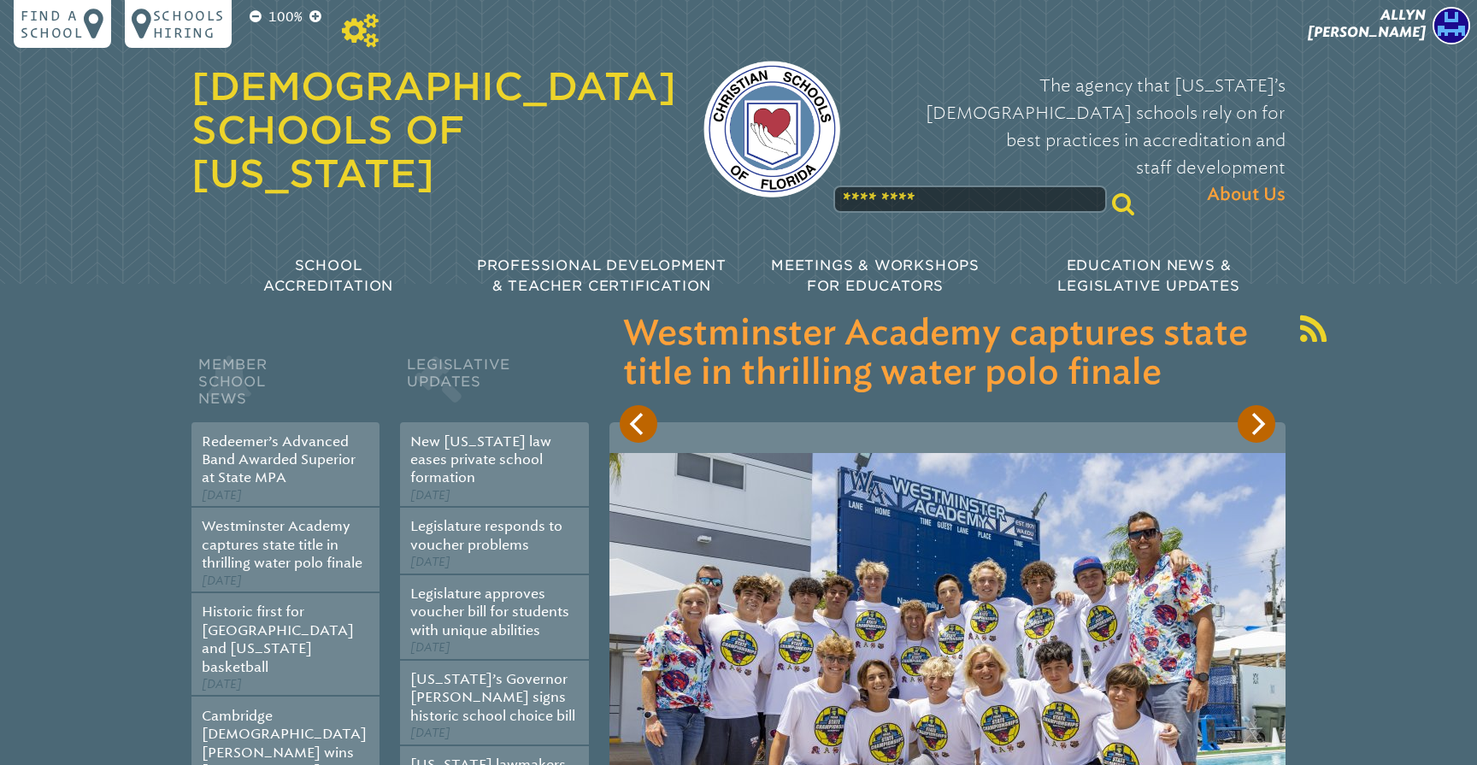
click at [354, 32] on icon at bounding box center [360, 31] width 37 height 34
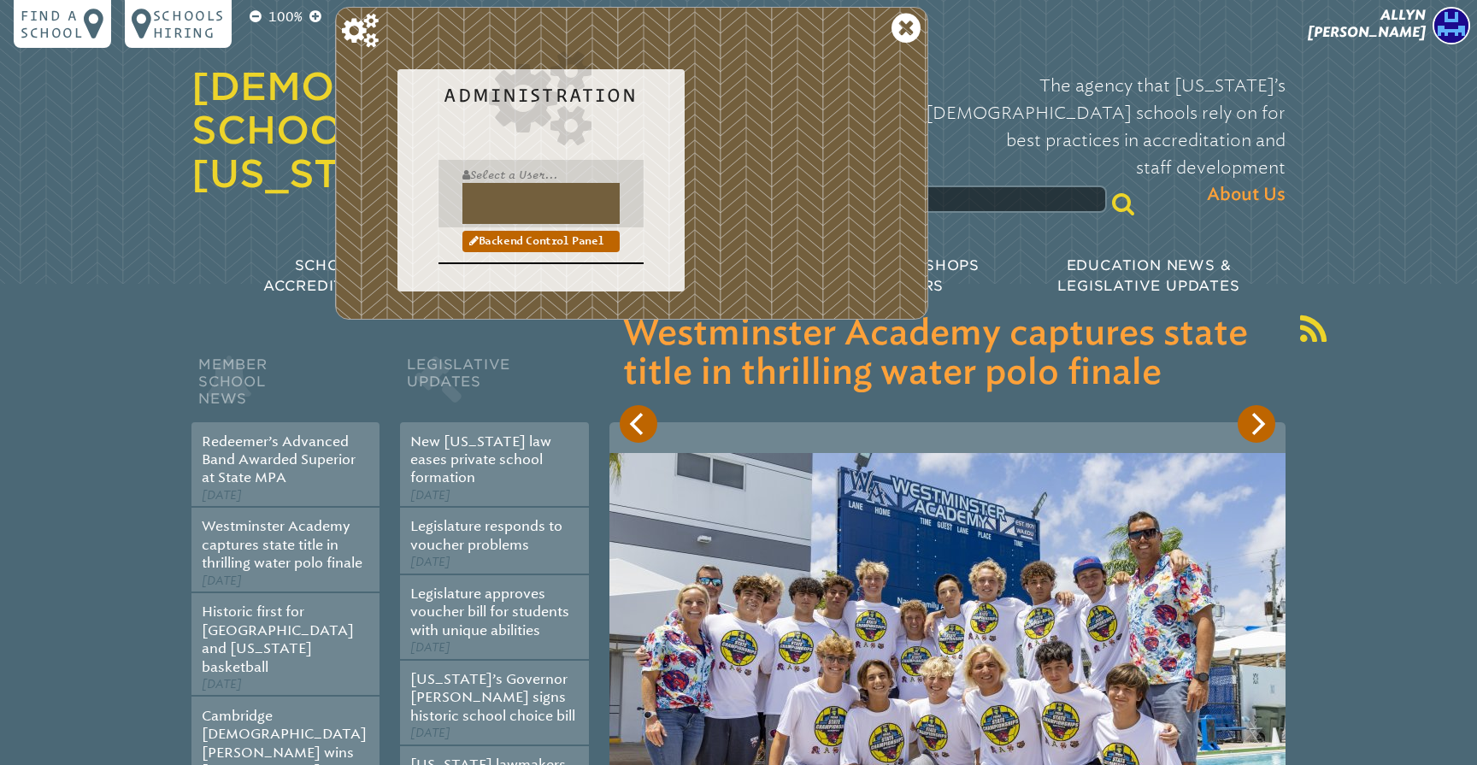
click at [488, 195] on input "text" at bounding box center [540, 203] width 157 height 41
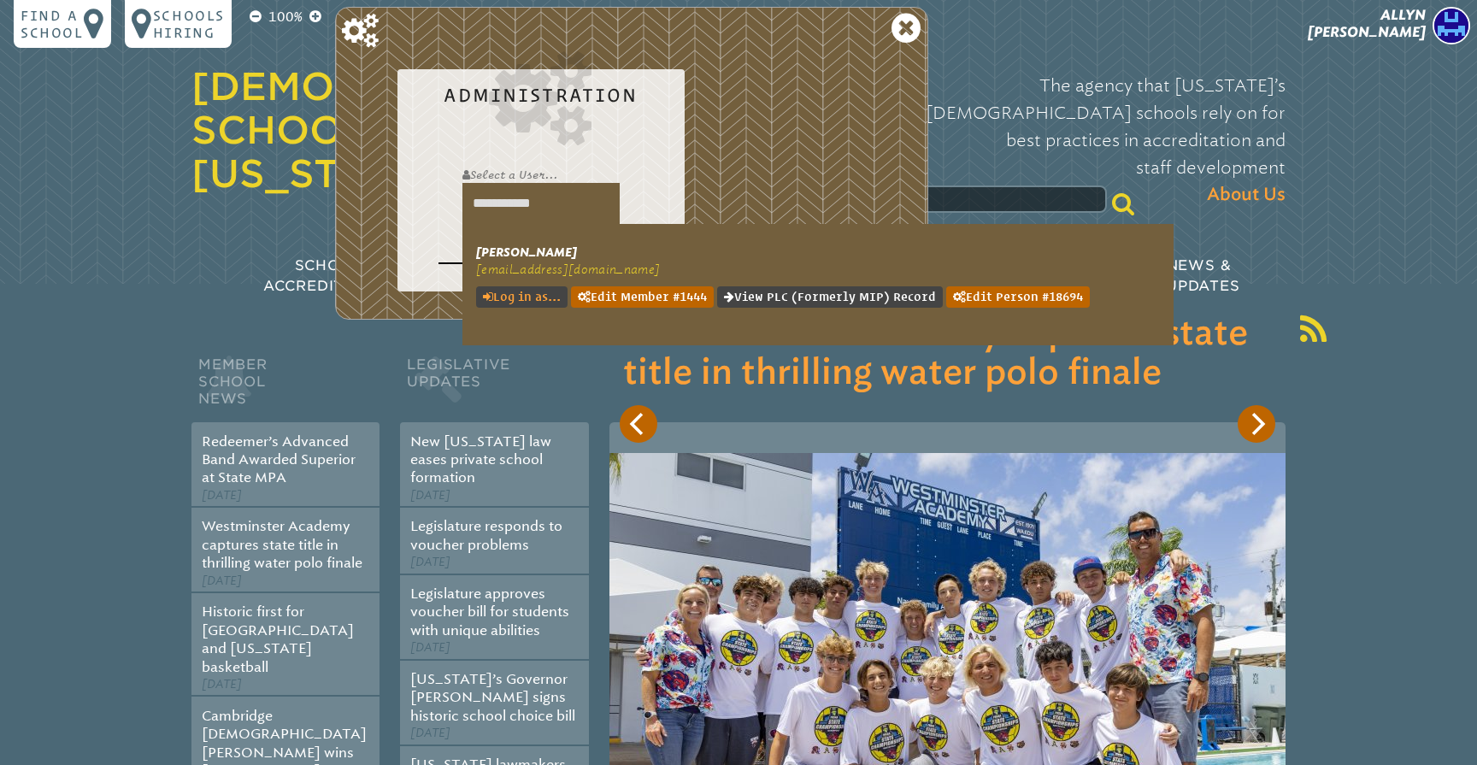
type input "**********"
click at [519, 288] on link "Log in as..." at bounding box center [521, 296] width 91 height 21
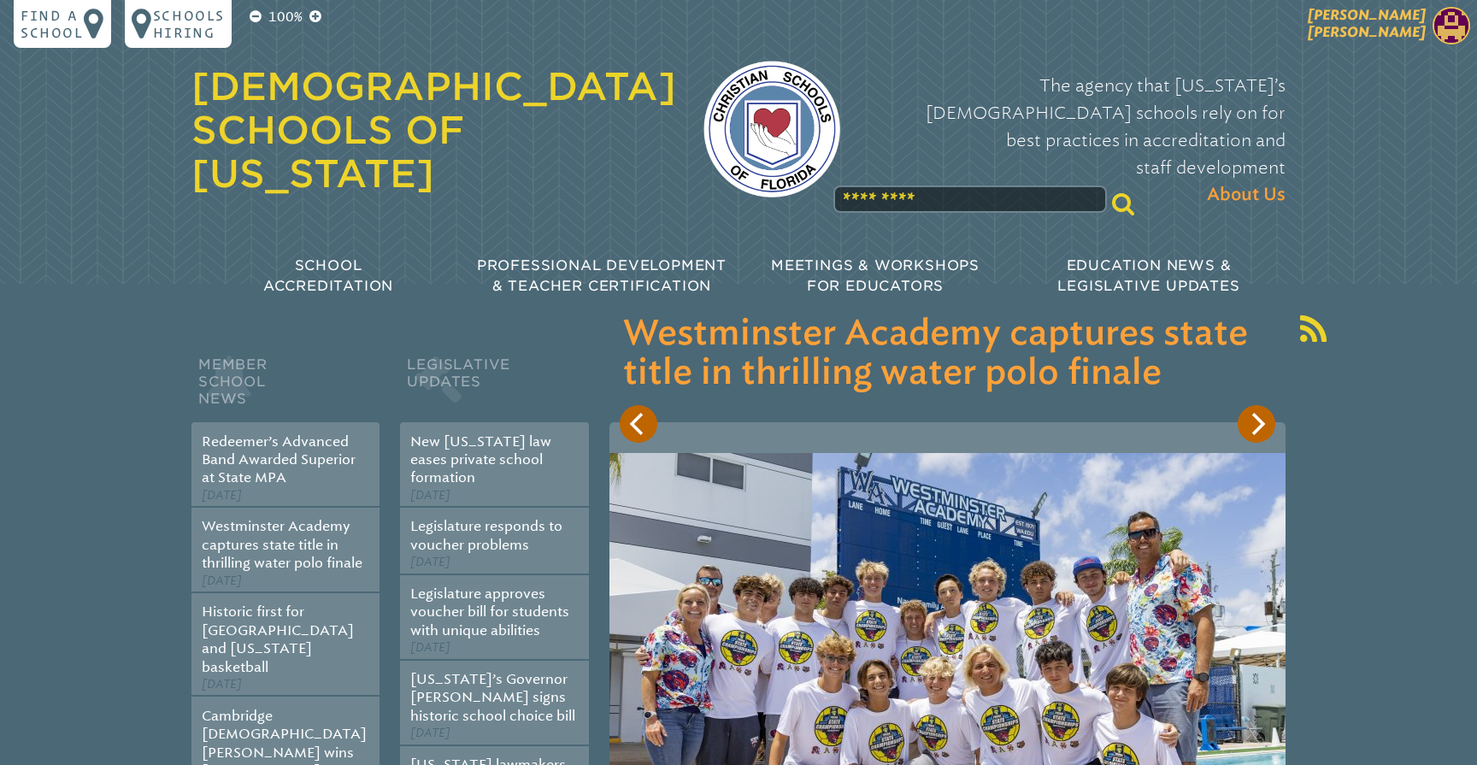
click at [1396, 20] on span "[PERSON_NAME]" at bounding box center [1367, 23] width 118 height 33
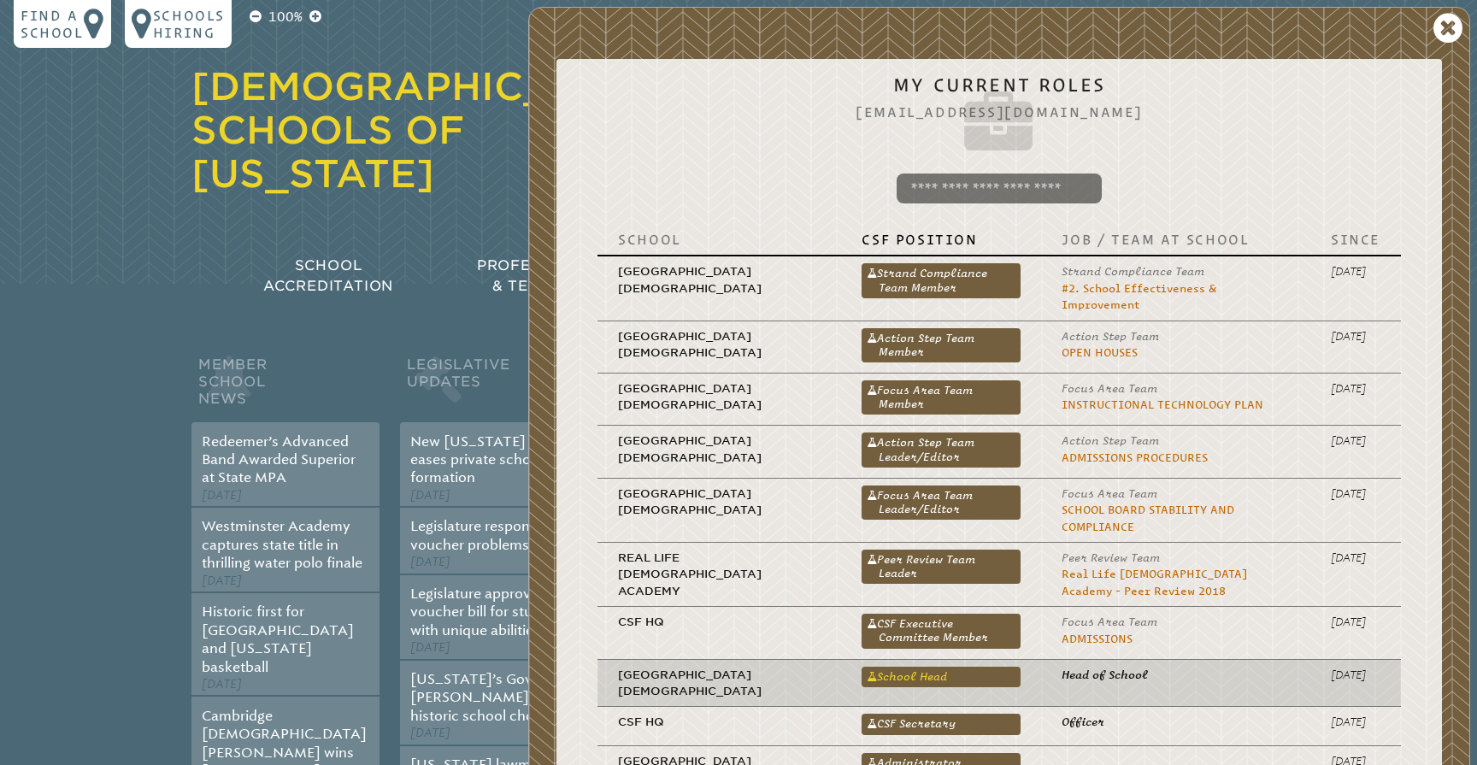
click at [892, 667] on link "School Head" at bounding box center [941, 677] width 159 height 21
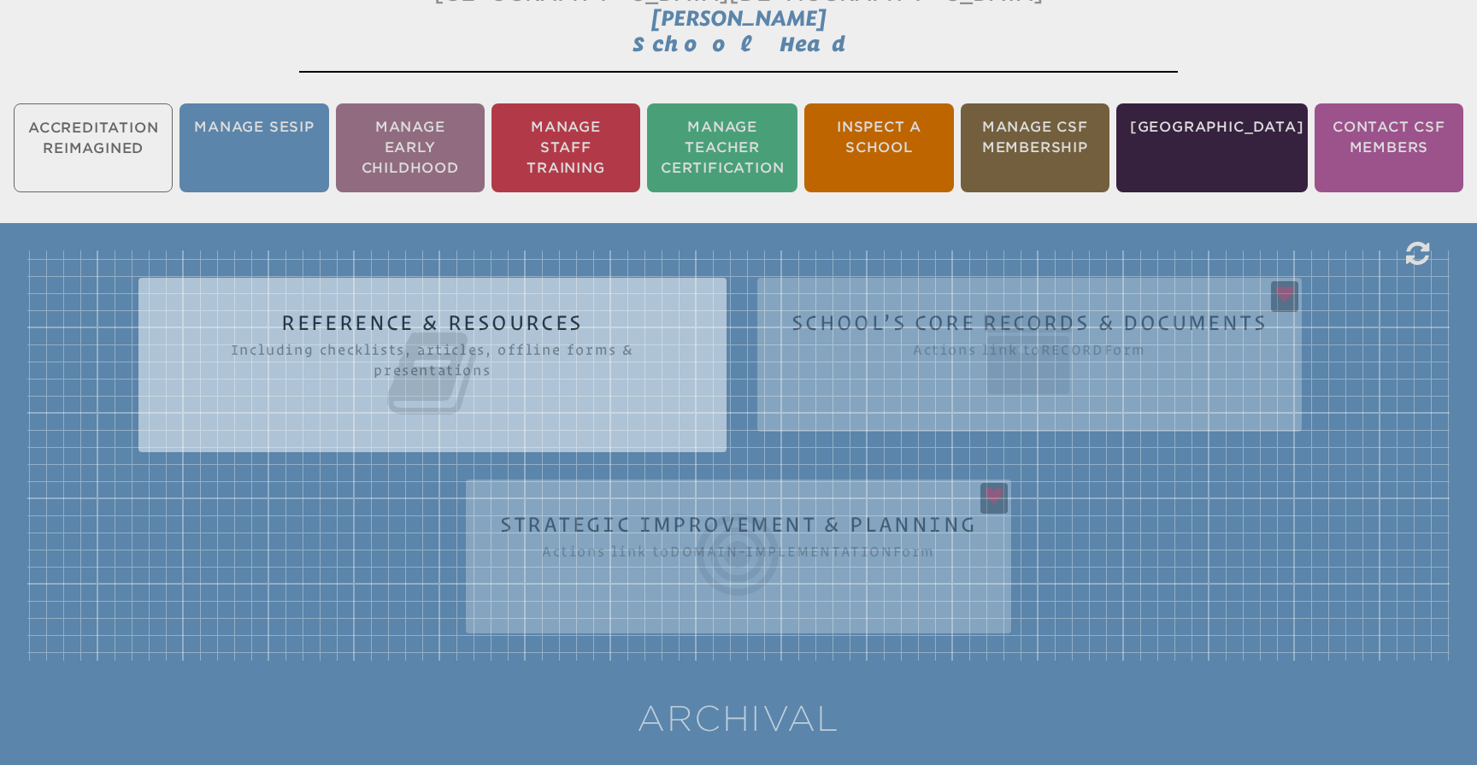
scroll to position [415, 0]
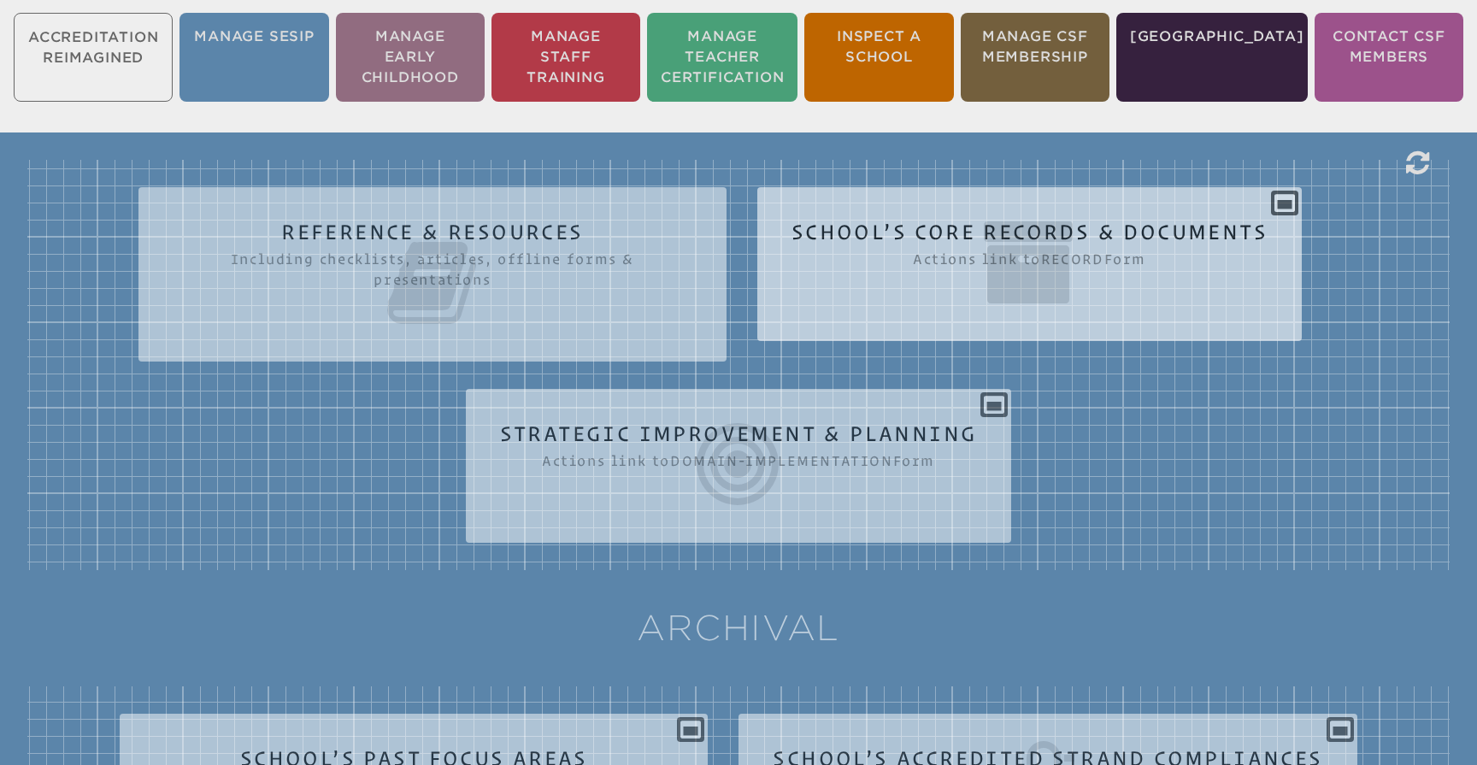
click at [1053, 244] on icon at bounding box center [1029, 263] width 476 height 96
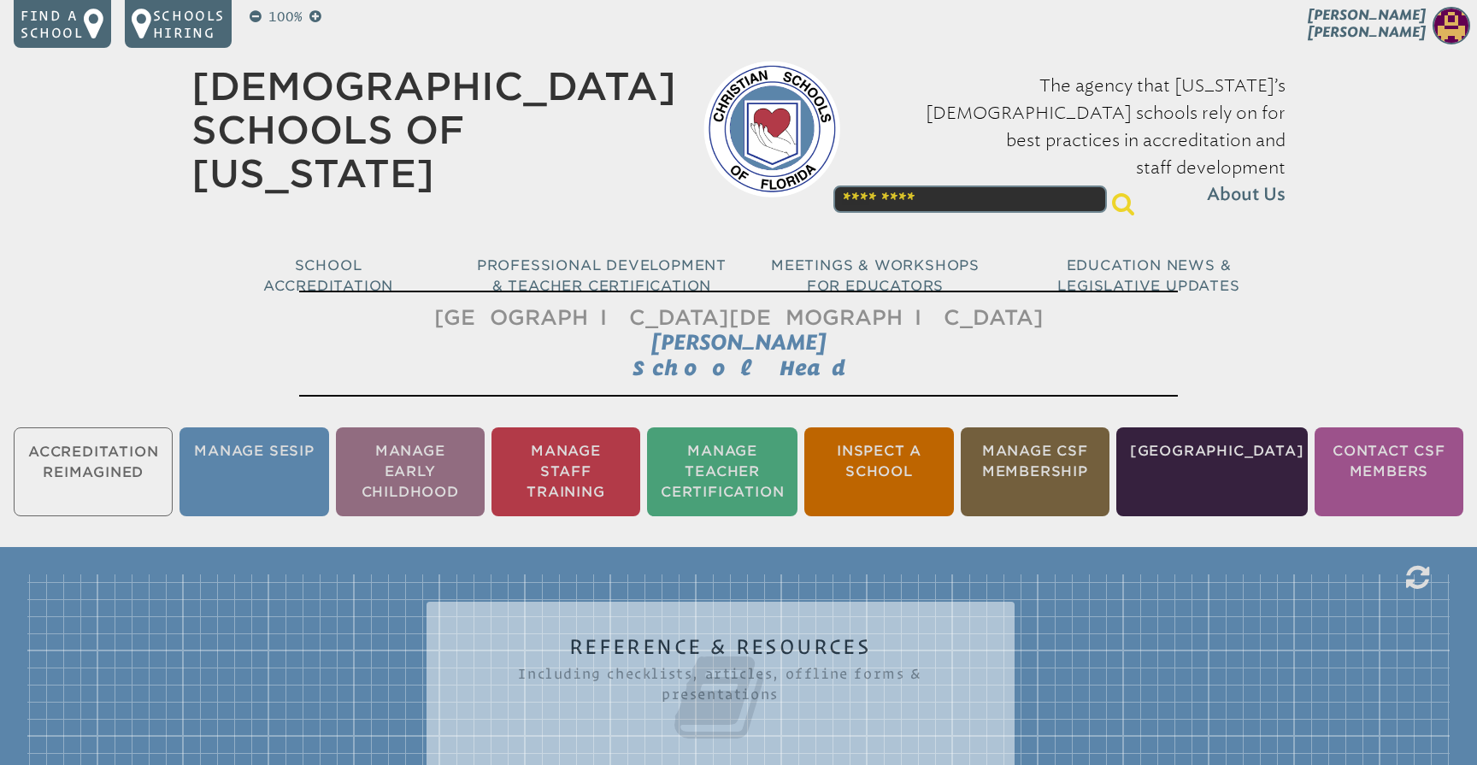
scroll to position [0, 0]
click at [103, 461] on ul "Accreditation Reimagined Manage SESIP Manage Early Childhood Manage Staff Train…" at bounding box center [738, 472] width 1477 height 96
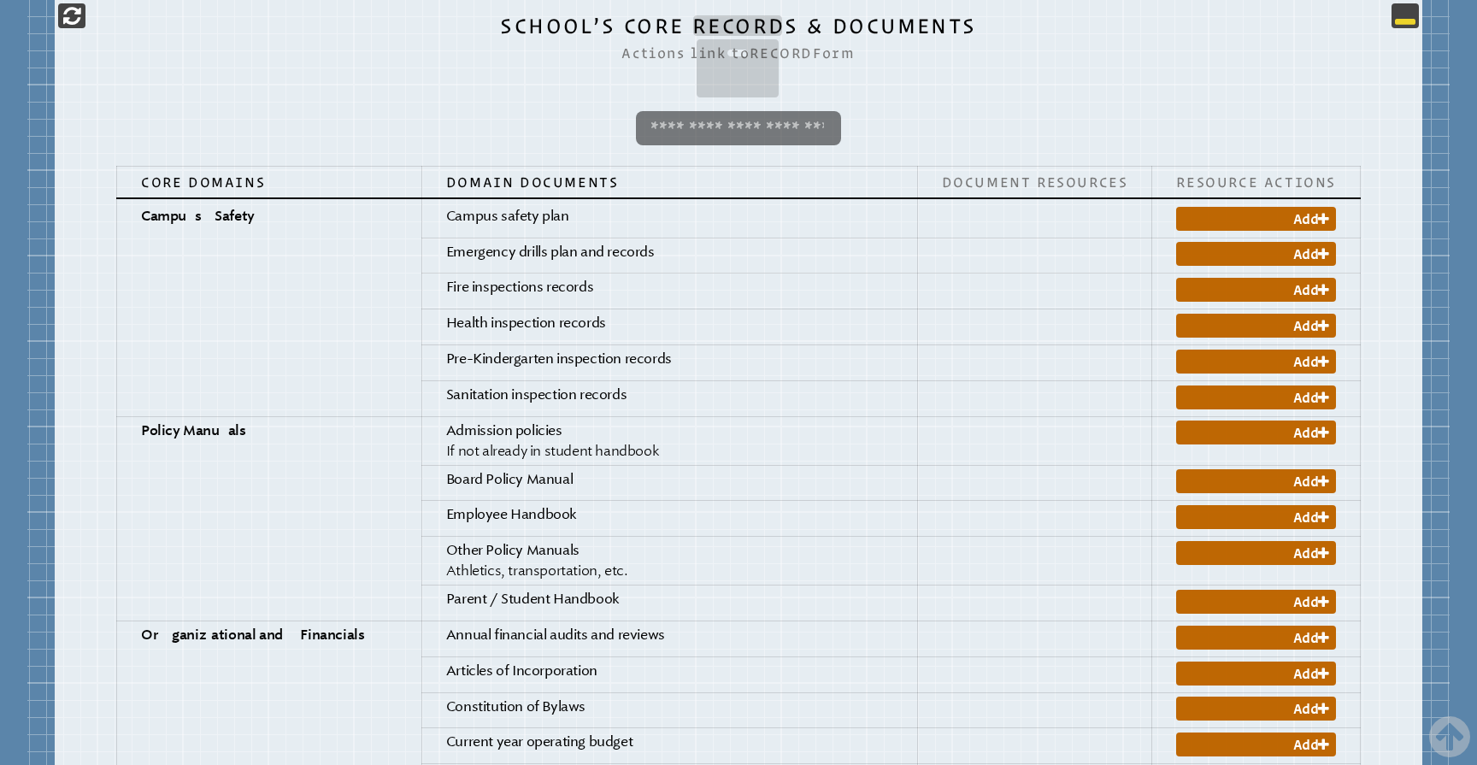
click at [1408, 16] on icon at bounding box center [1405, 15] width 21 height 21
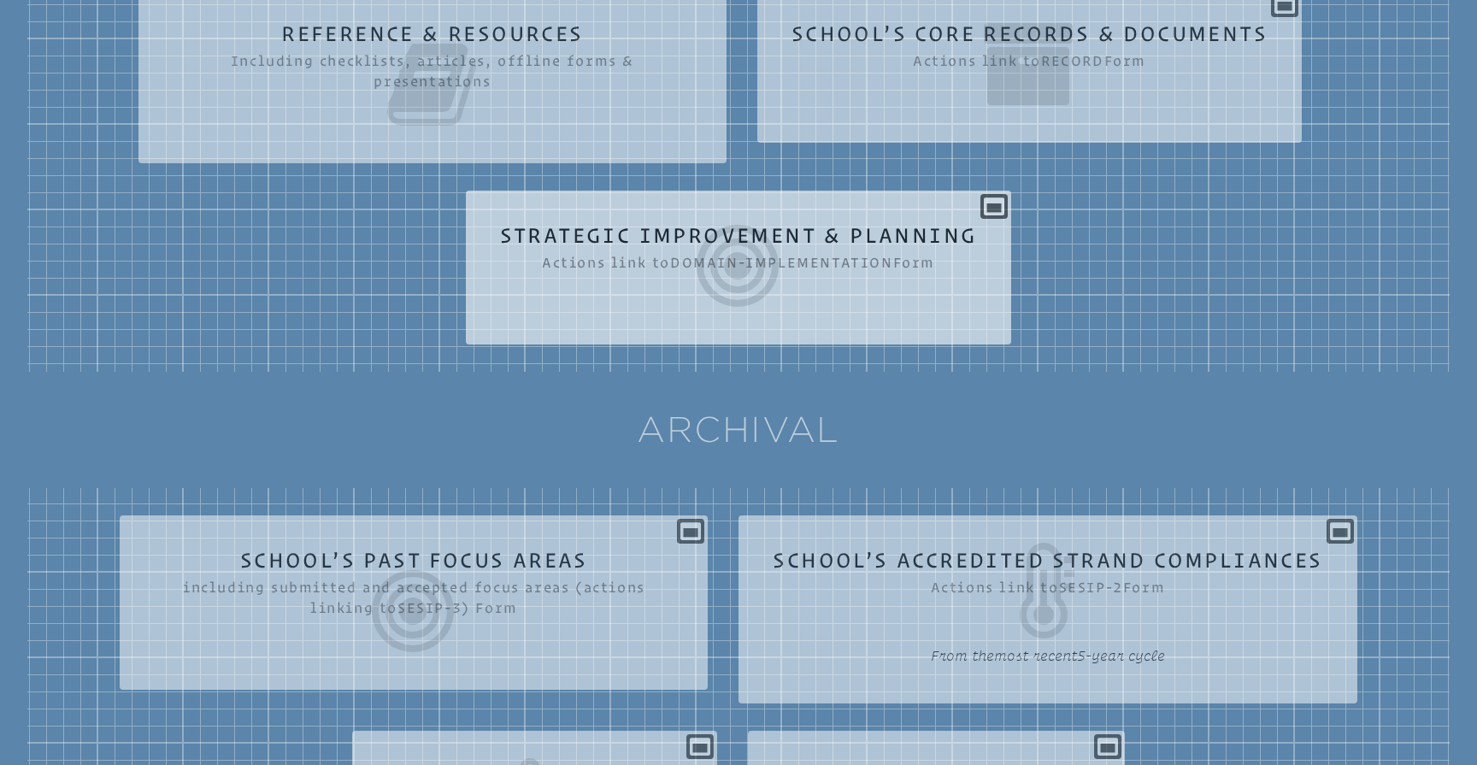
scroll to position [611, 0]
click at [802, 244] on icon at bounding box center [739, 268] width 478 height 96
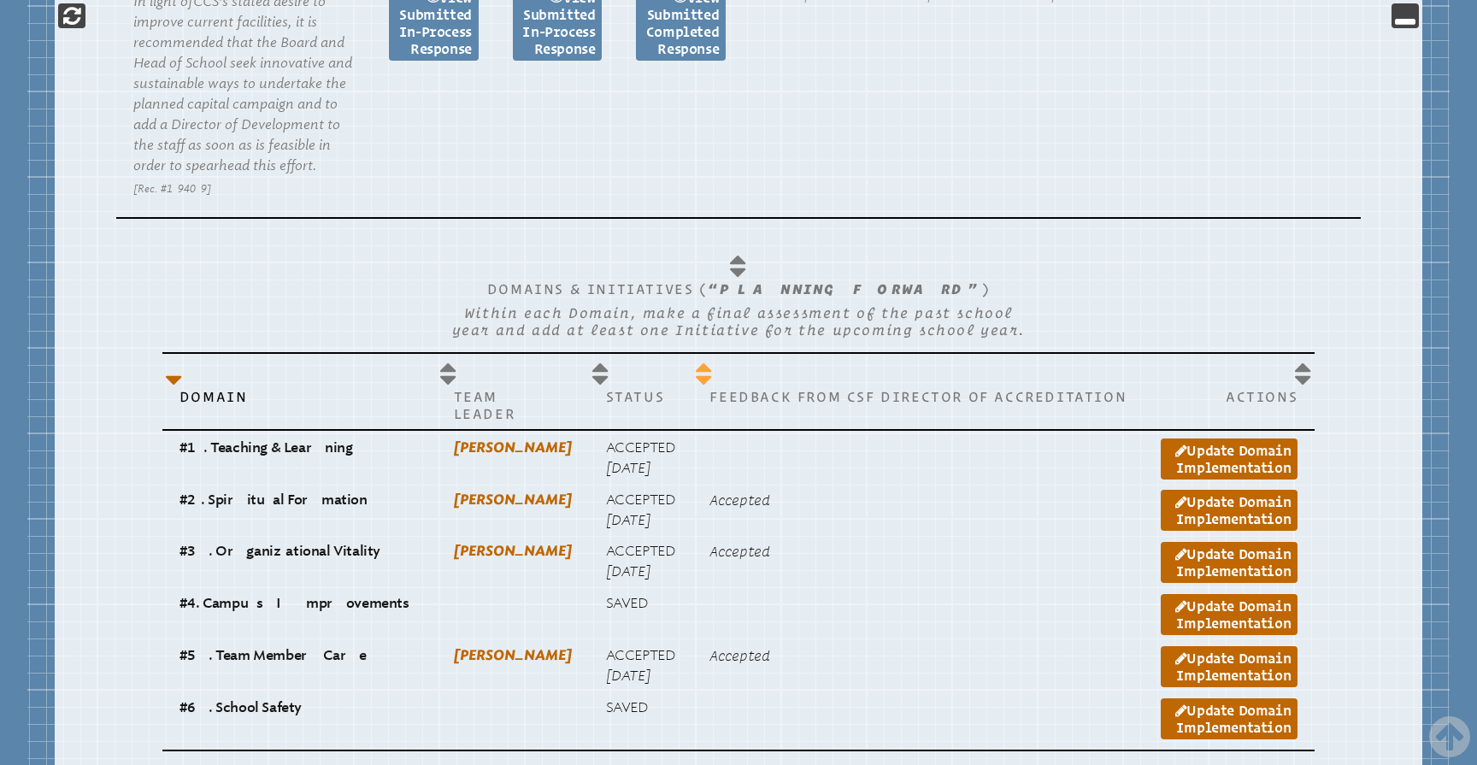
scroll to position [1881, 0]
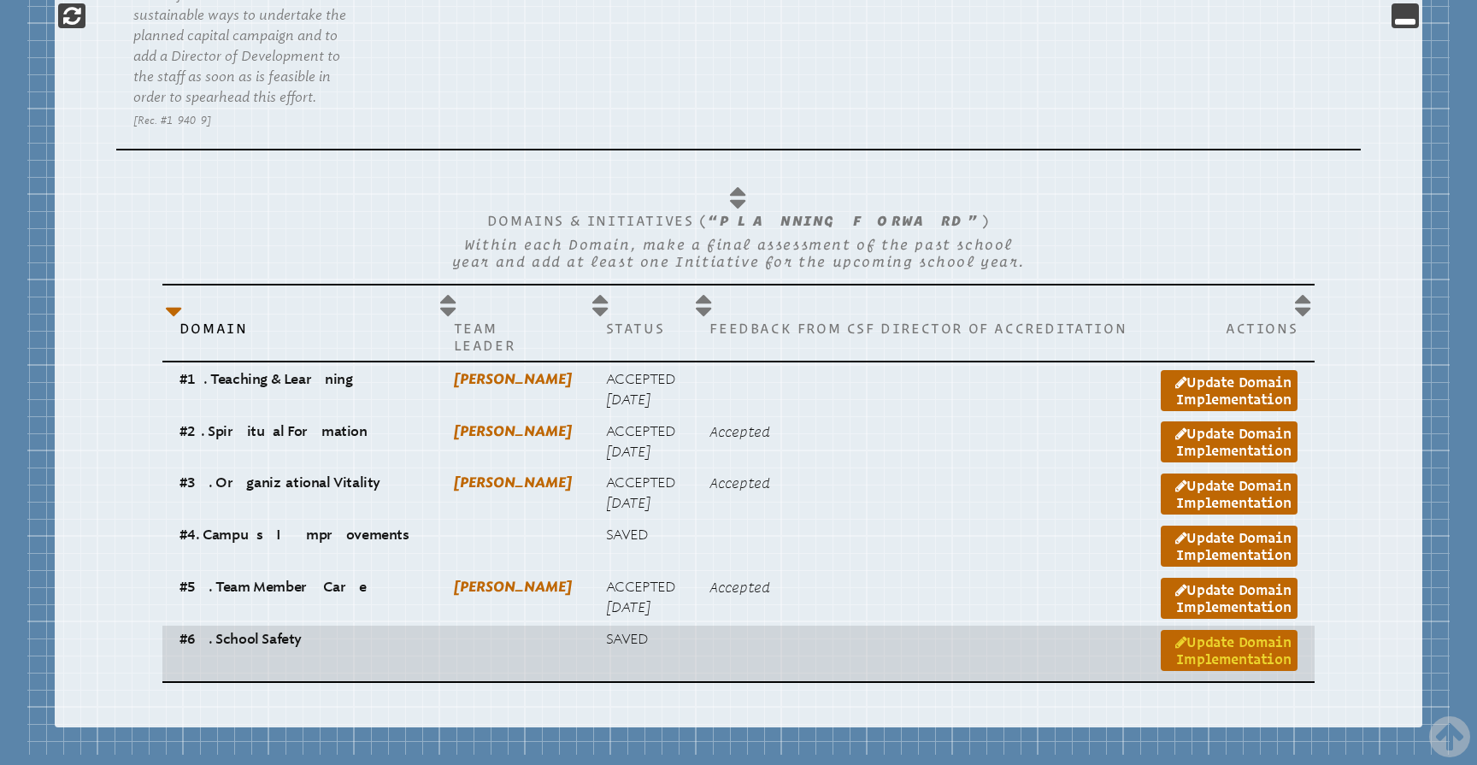
click at [1198, 630] on link "Update Domain Implementation" at bounding box center [1229, 650] width 137 height 41
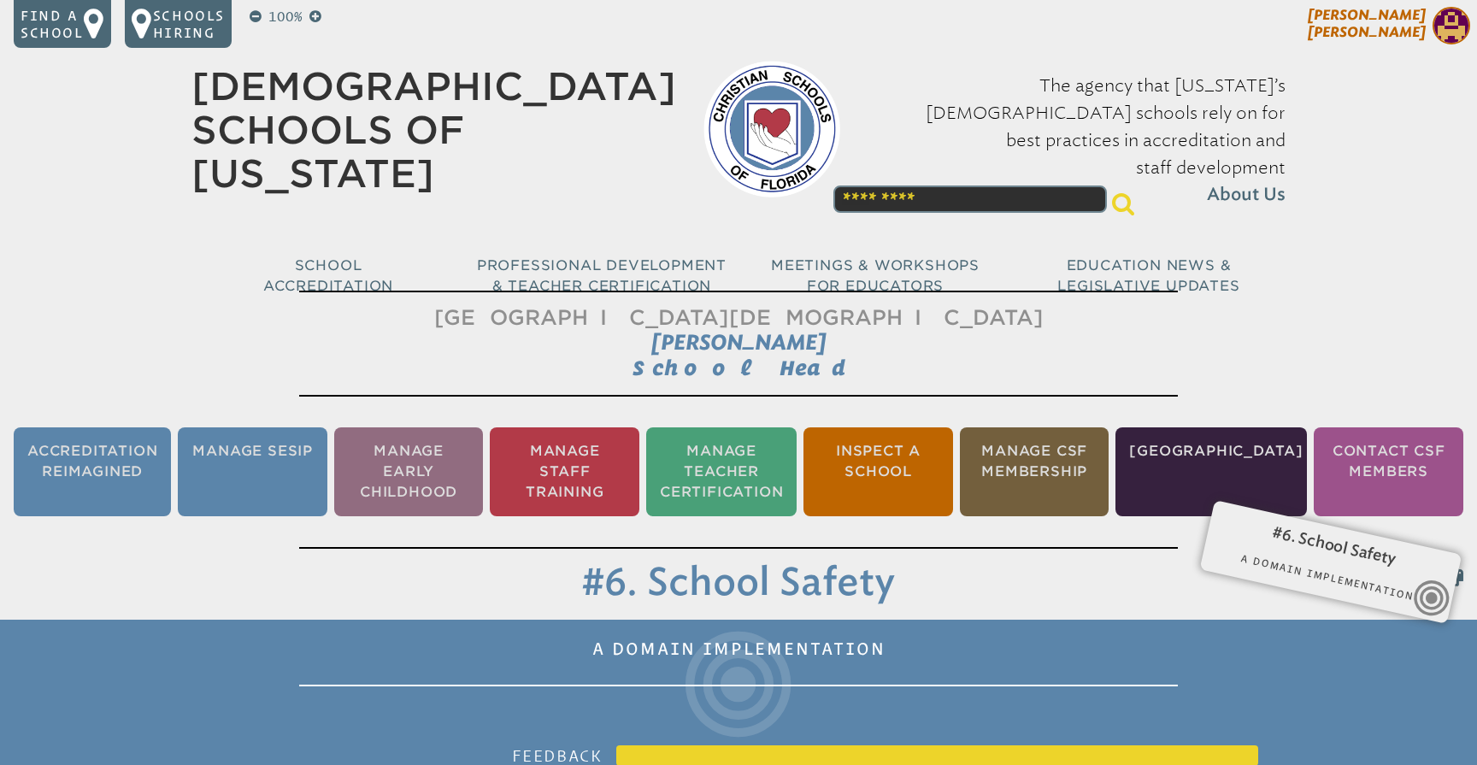
click at [1397, 20] on span "Shawn Minks" at bounding box center [1367, 23] width 118 height 33
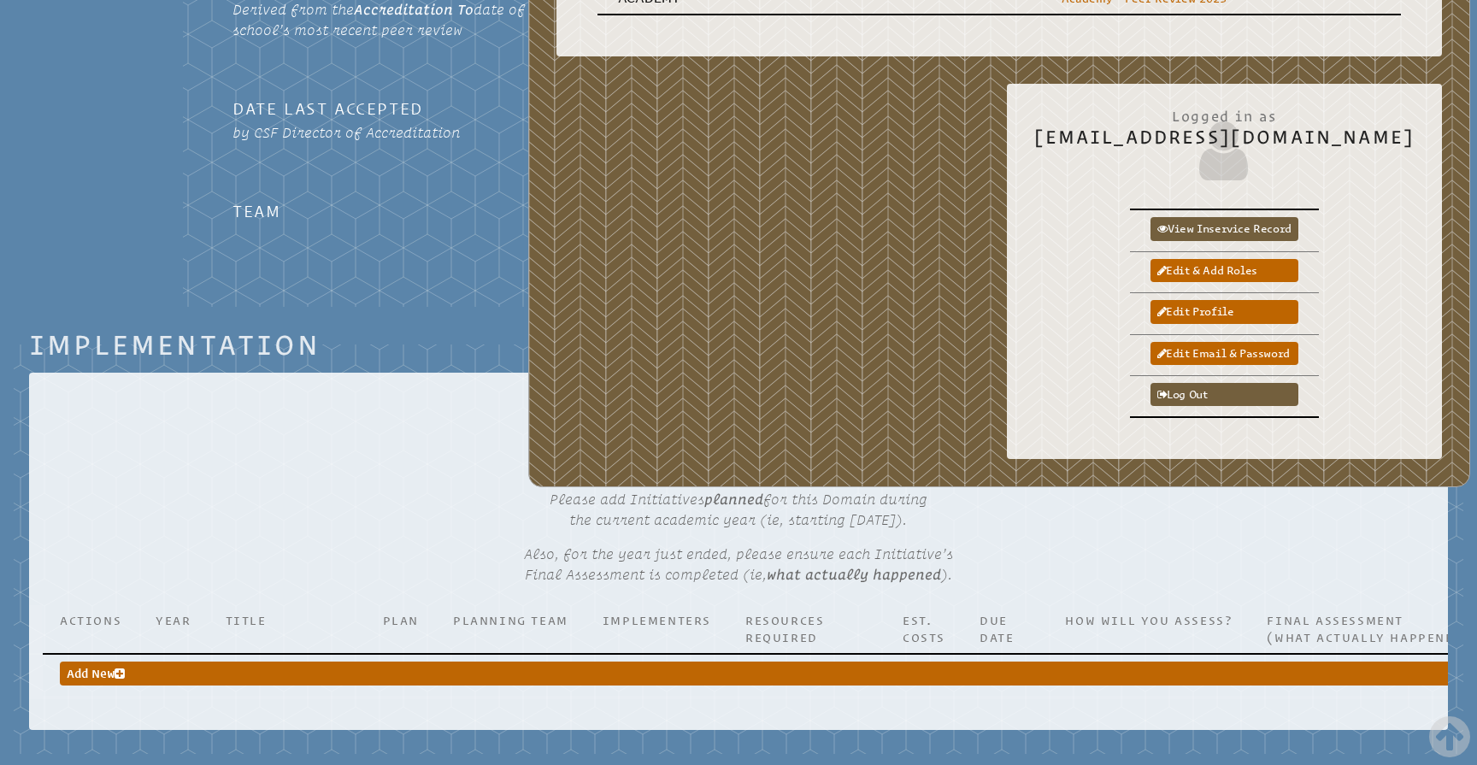
scroll to position [980, 0]
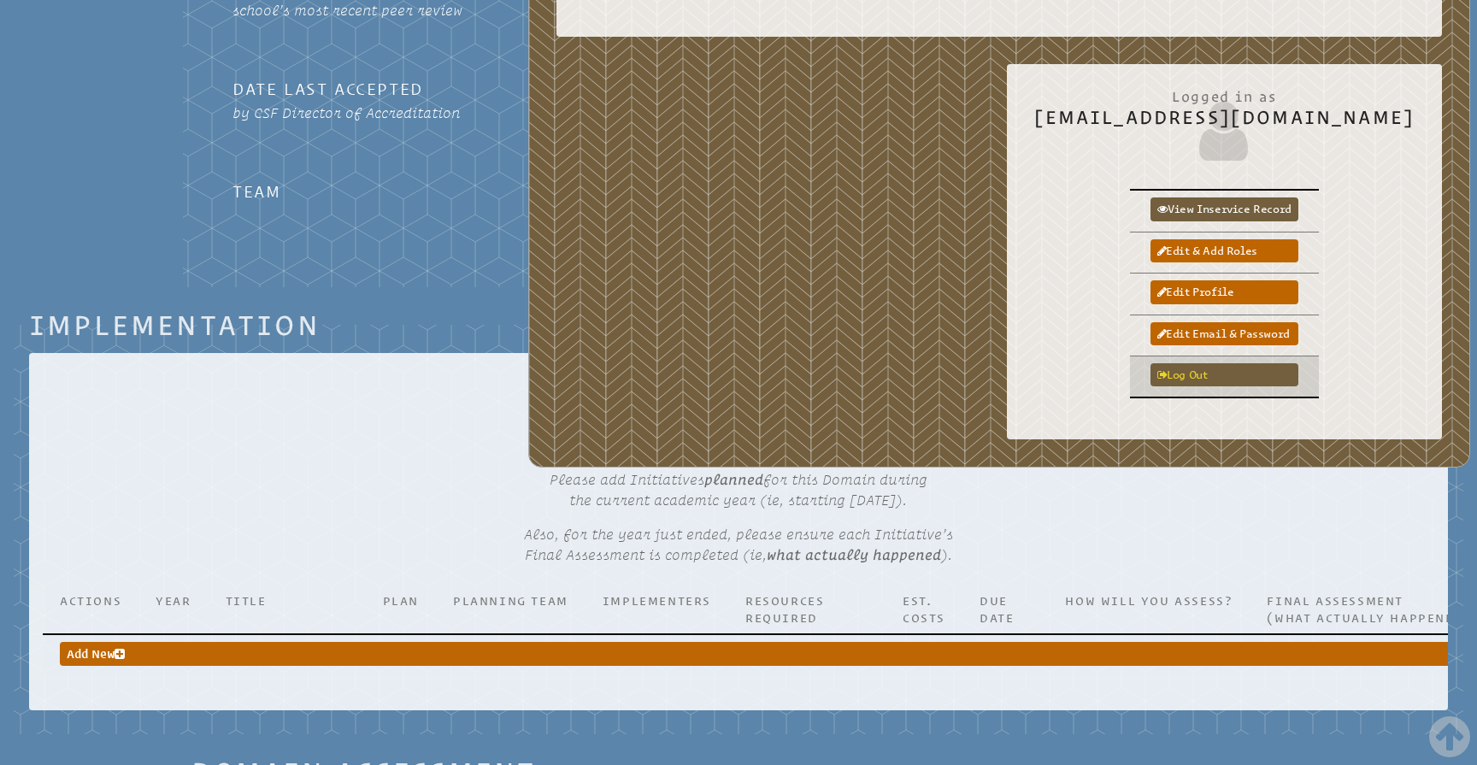
click at [1248, 363] on link "Log out" at bounding box center [1224, 374] width 148 height 23
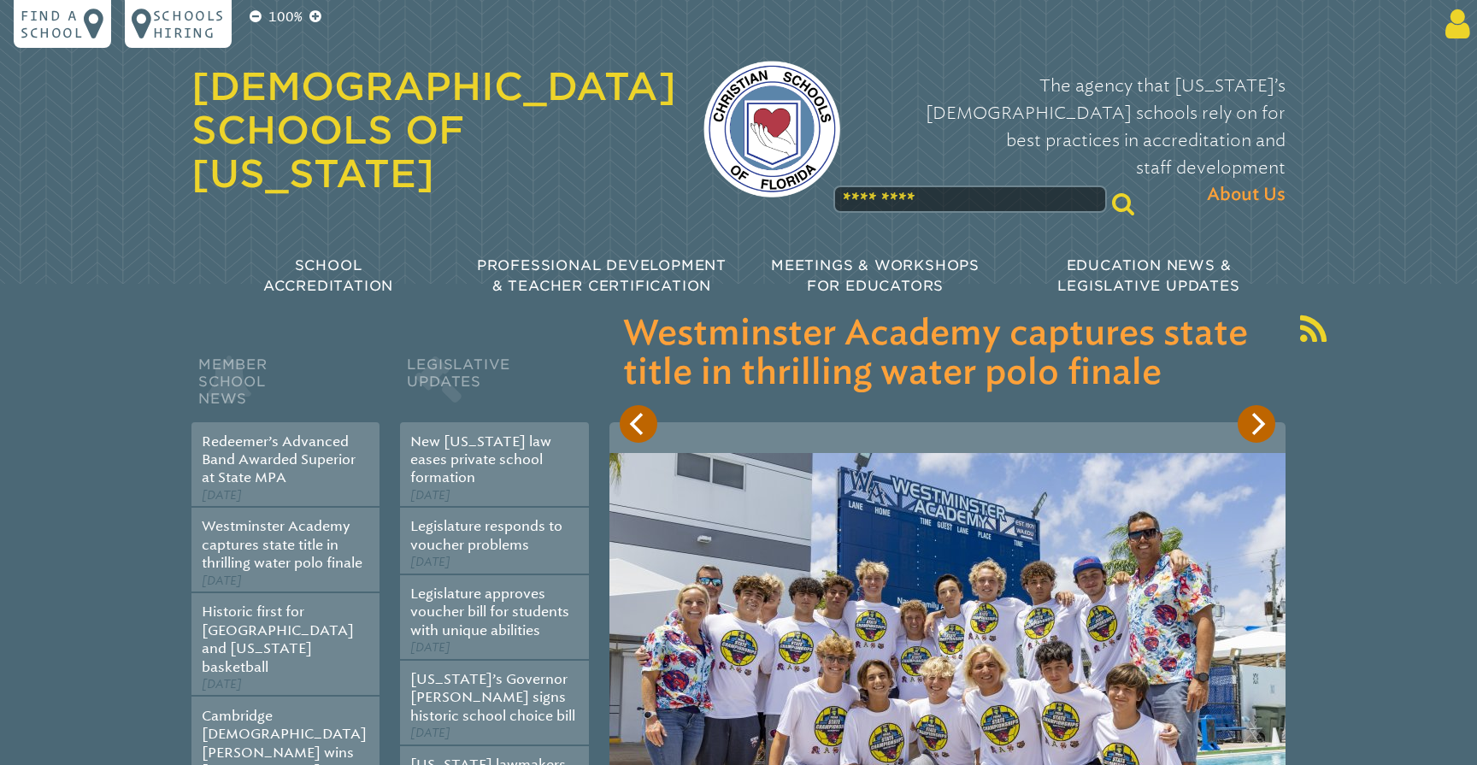
click at [1450, 38] on icon at bounding box center [1455, 24] width 32 height 34
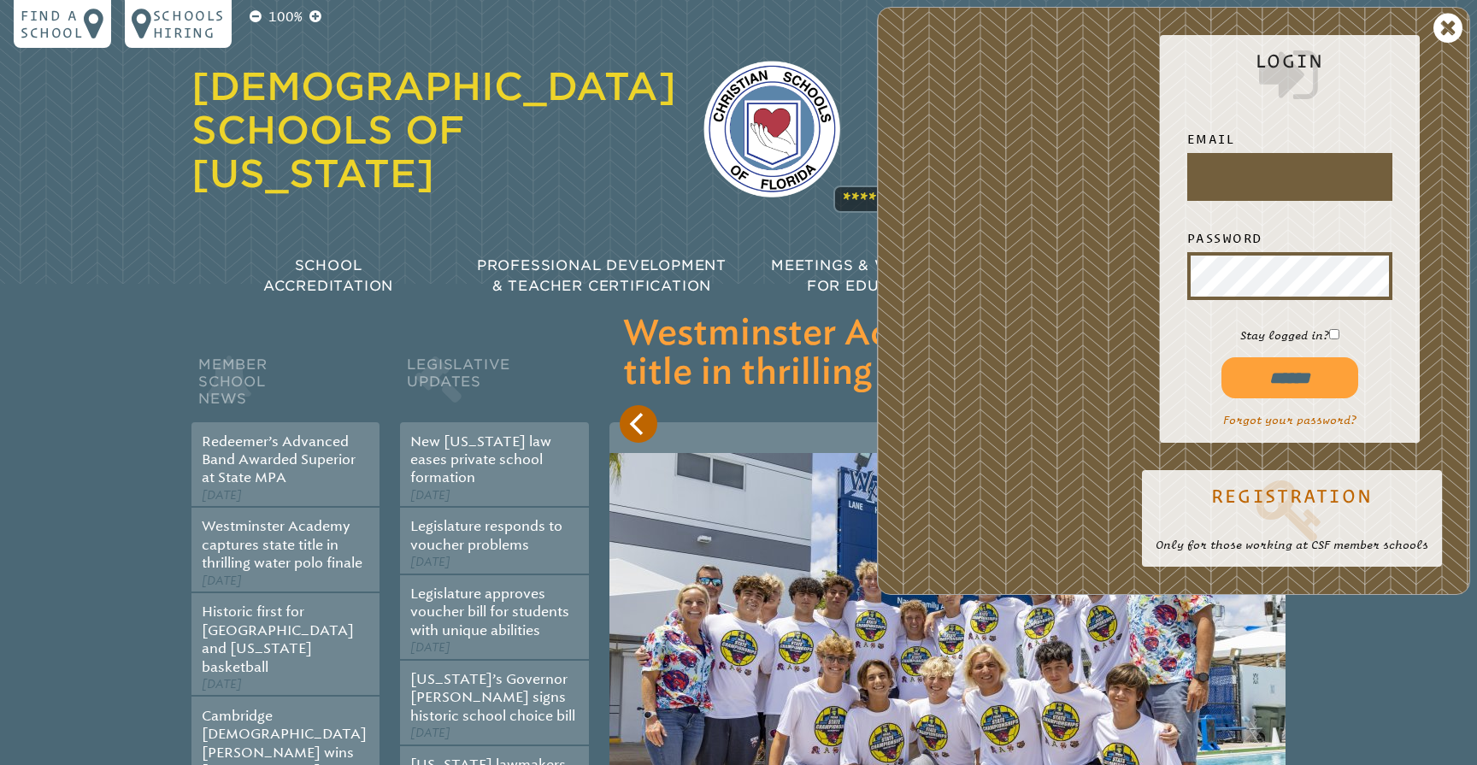
click at [1261, 169] on input "text" at bounding box center [1290, 176] width 198 height 41
type input "**********"
click at [1303, 394] on input "******" at bounding box center [1289, 377] width 137 height 41
type input "**********"
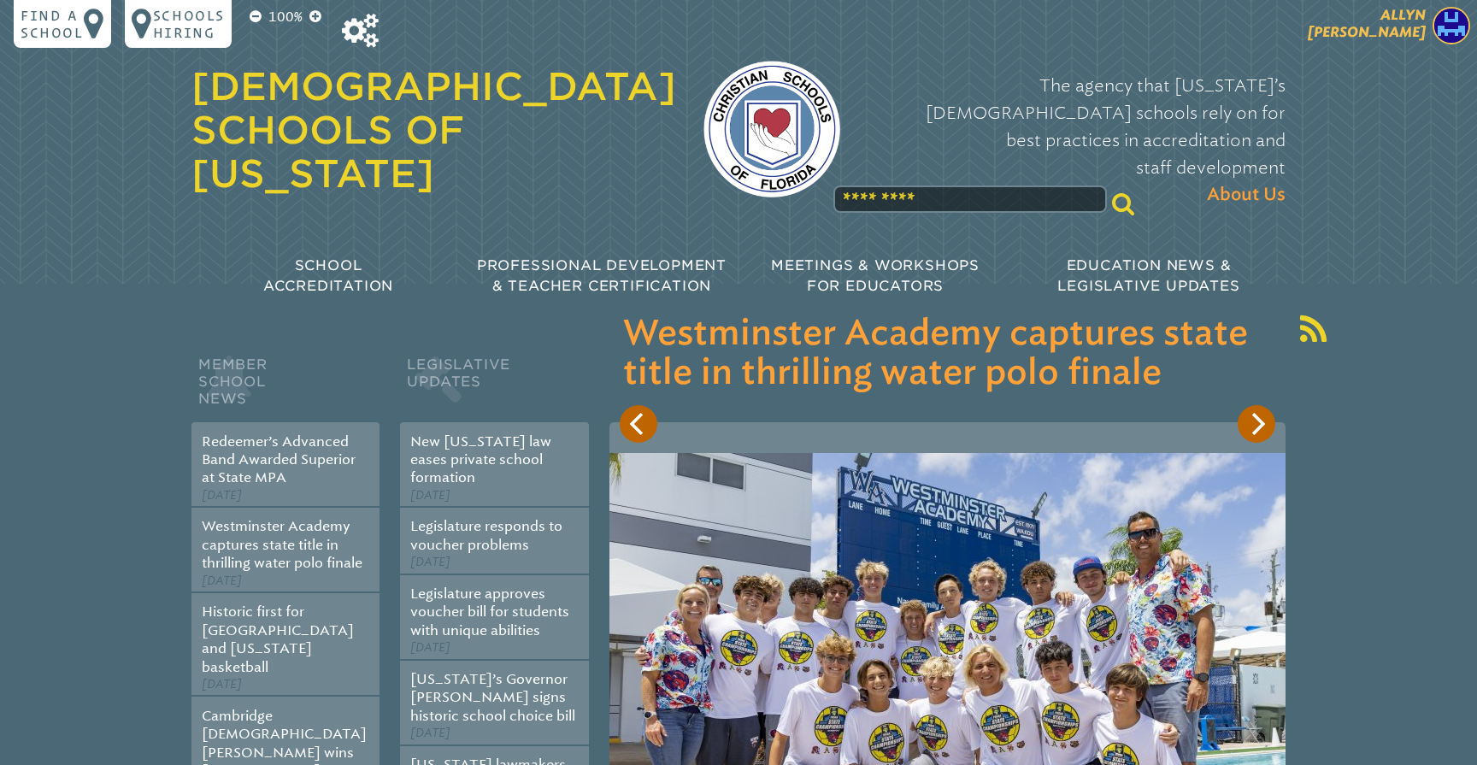
click at [1394, 44] on p "[PERSON_NAME]" at bounding box center [1337, 28] width 280 height 42
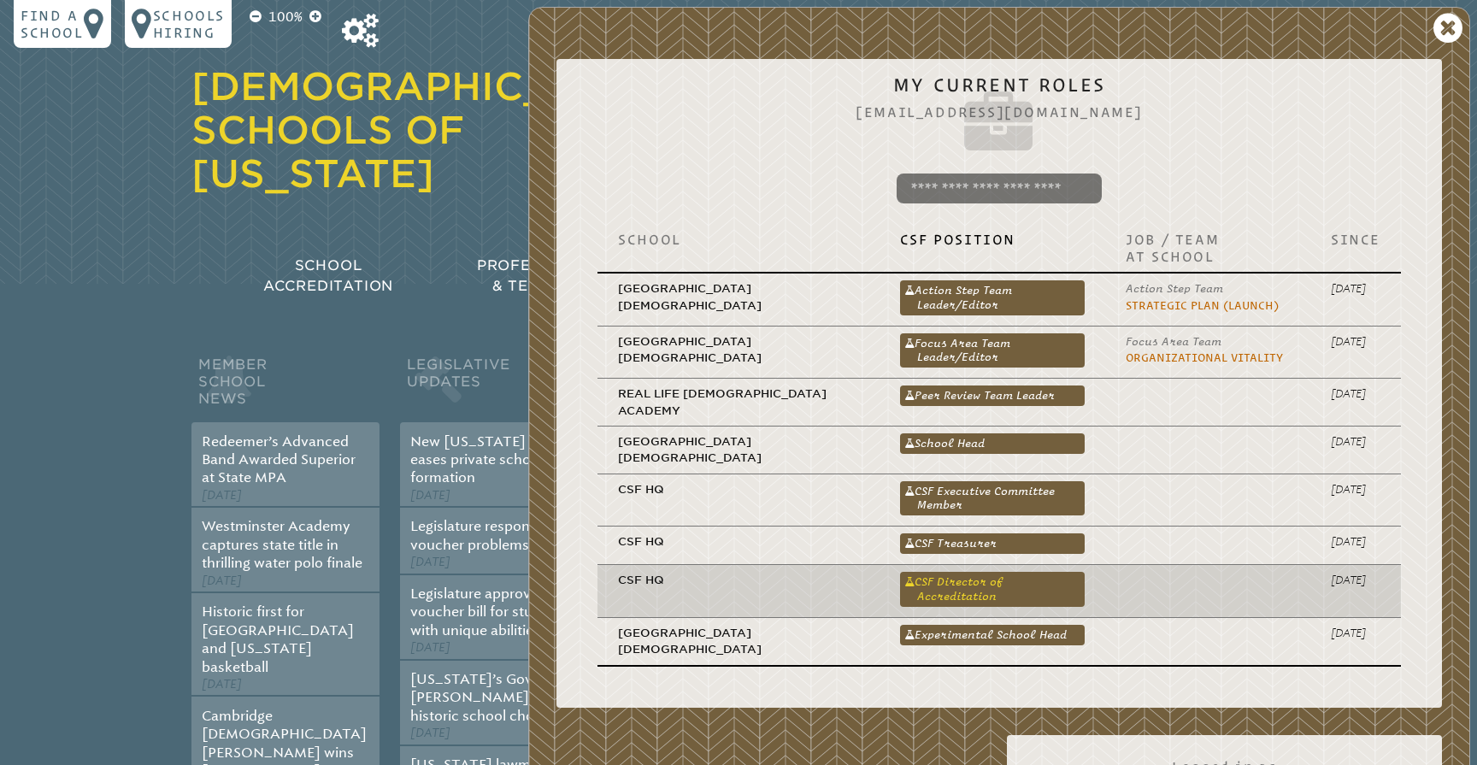
click at [971, 573] on link "CSF Director of Accreditation" at bounding box center [992, 589] width 185 height 34
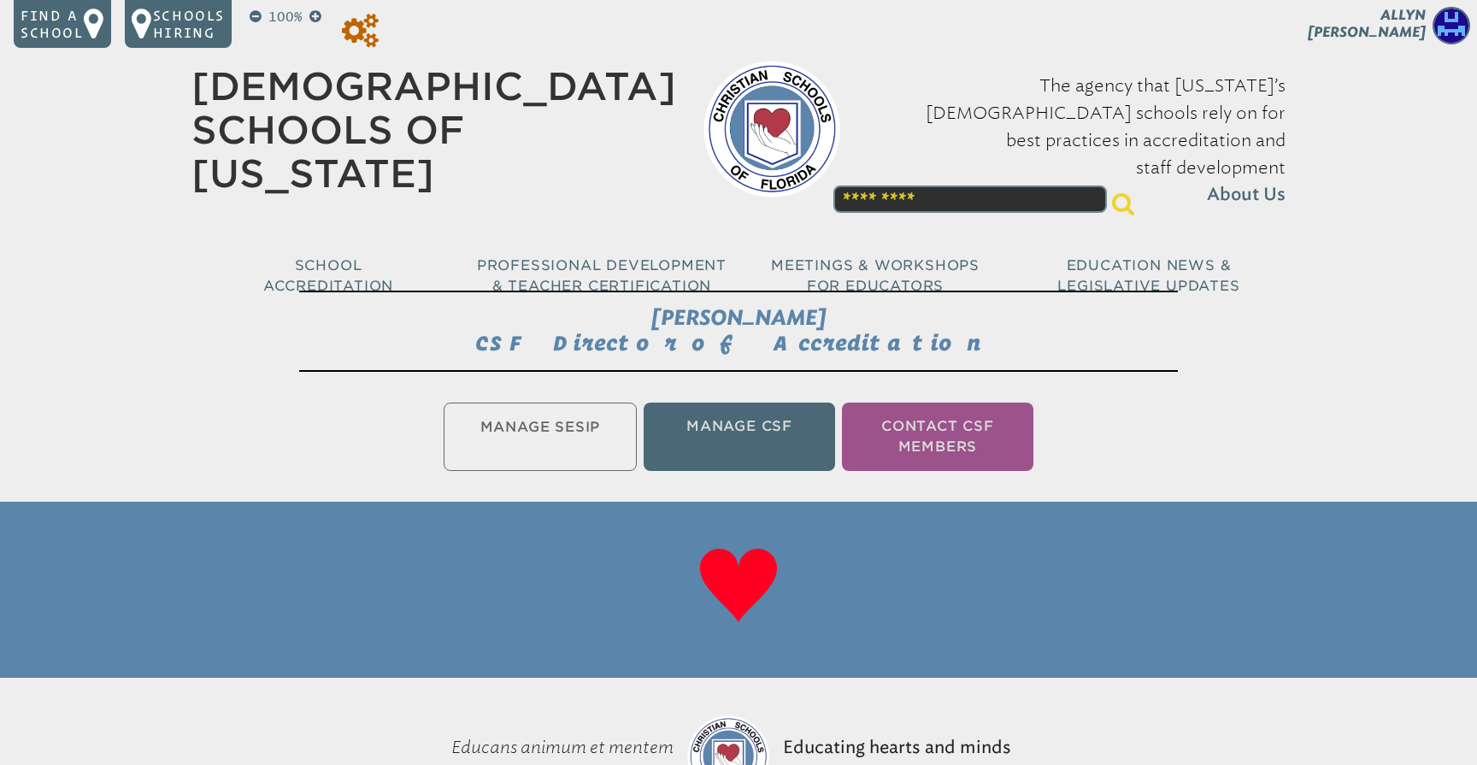
click at [368, 25] on icon at bounding box center [360, 31] width 37 height 34
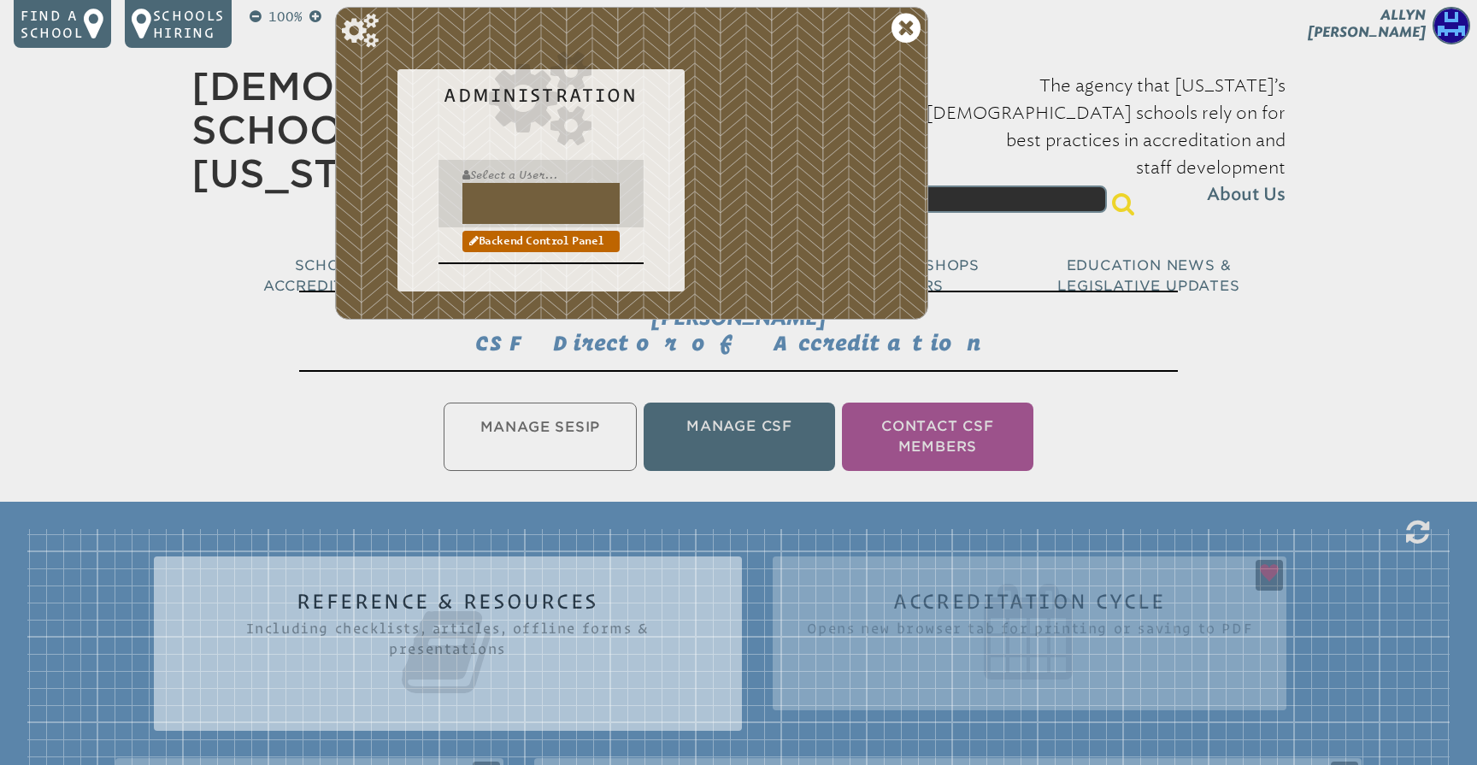
click at [501, 197] on input "text" at bounding box center [540, 203] width 157 height 41
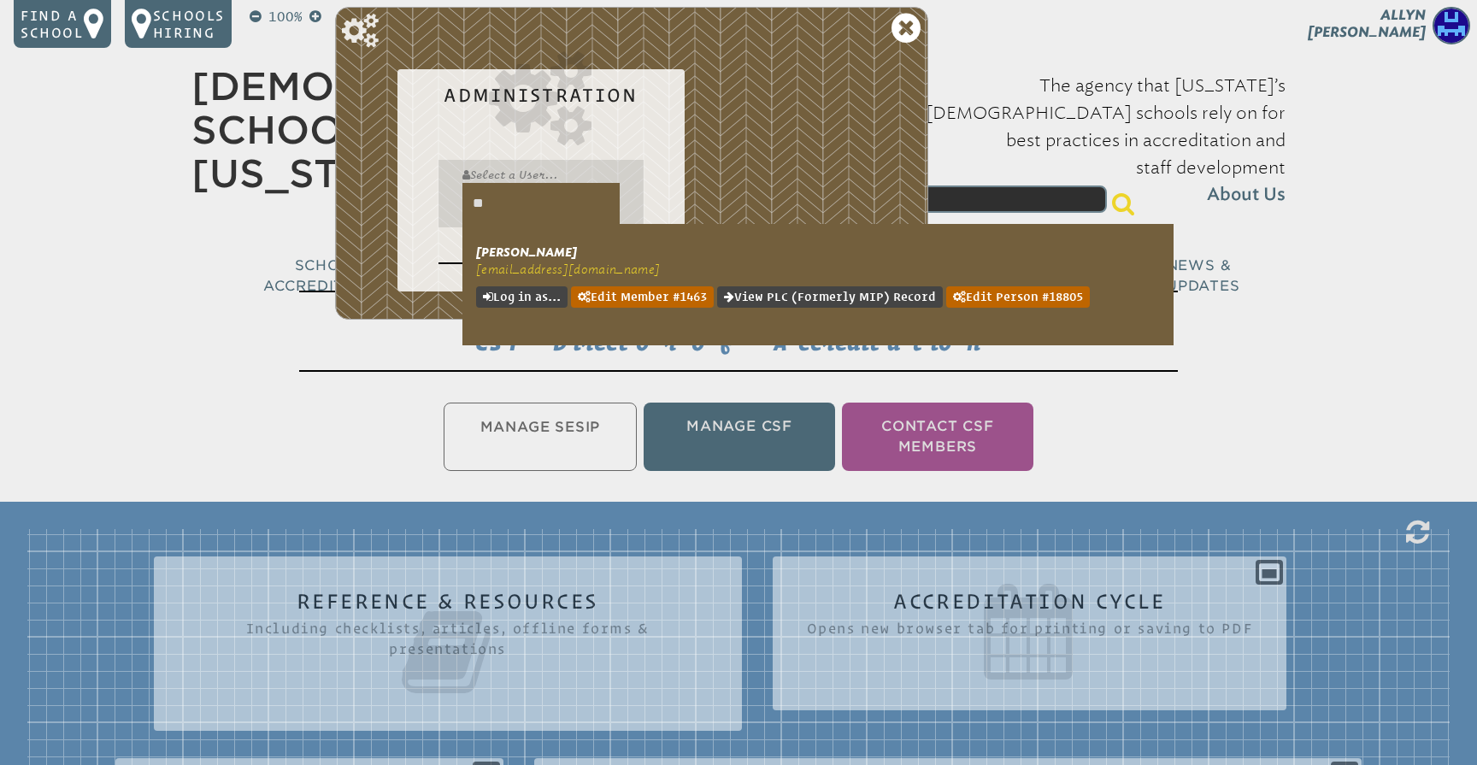
type input "*"
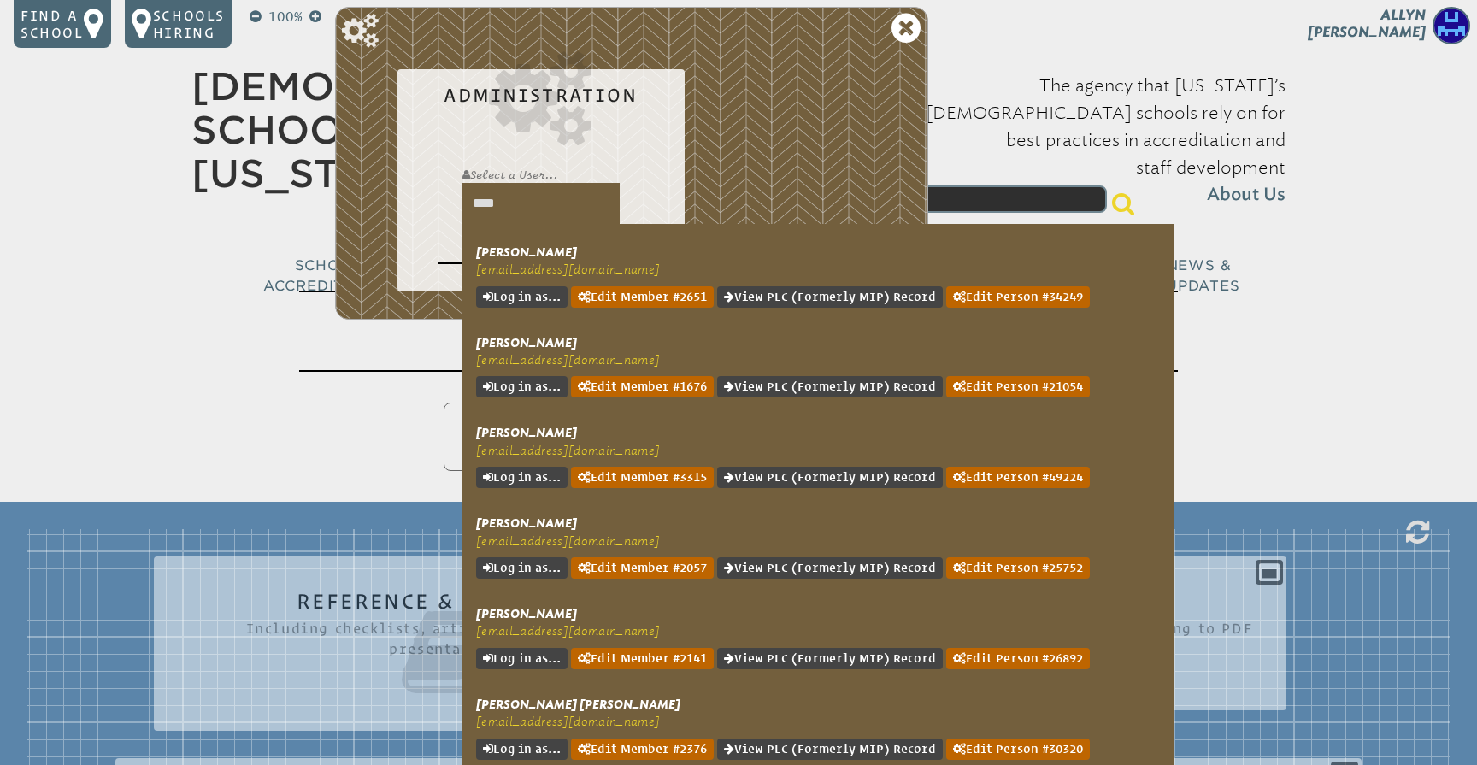
drag, startPoint x: 516, startPoint y: 205, endPoint x: 402, endPoint y: 209, distance: 114.6
click at [402, 209] on div "Select a User... **** Backend Control Panel" at bounding box center [540, 212] width 287 height 132
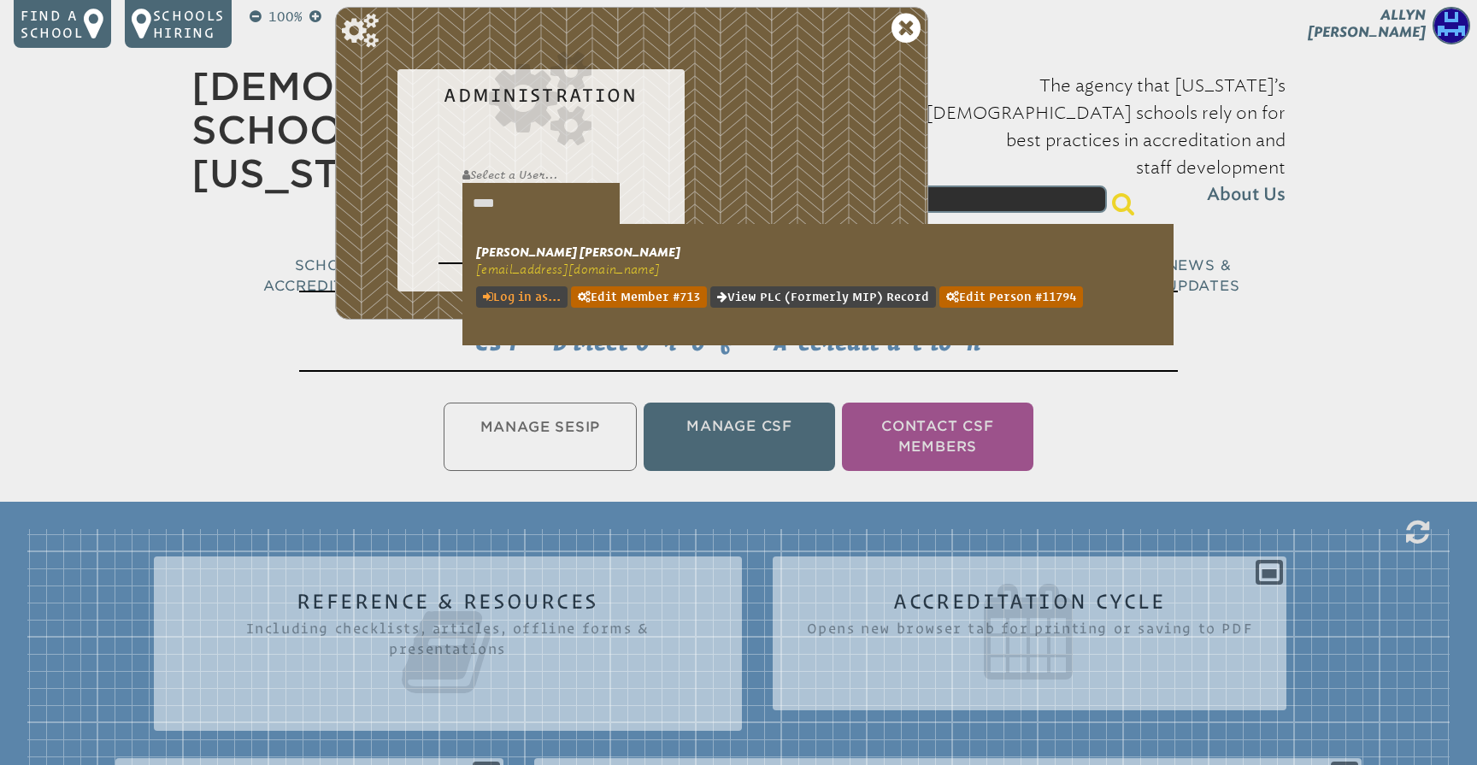
type input "****"
click at [521, 300] on link "Log in as..." at bounding box center [521, 296] width 91 height 21
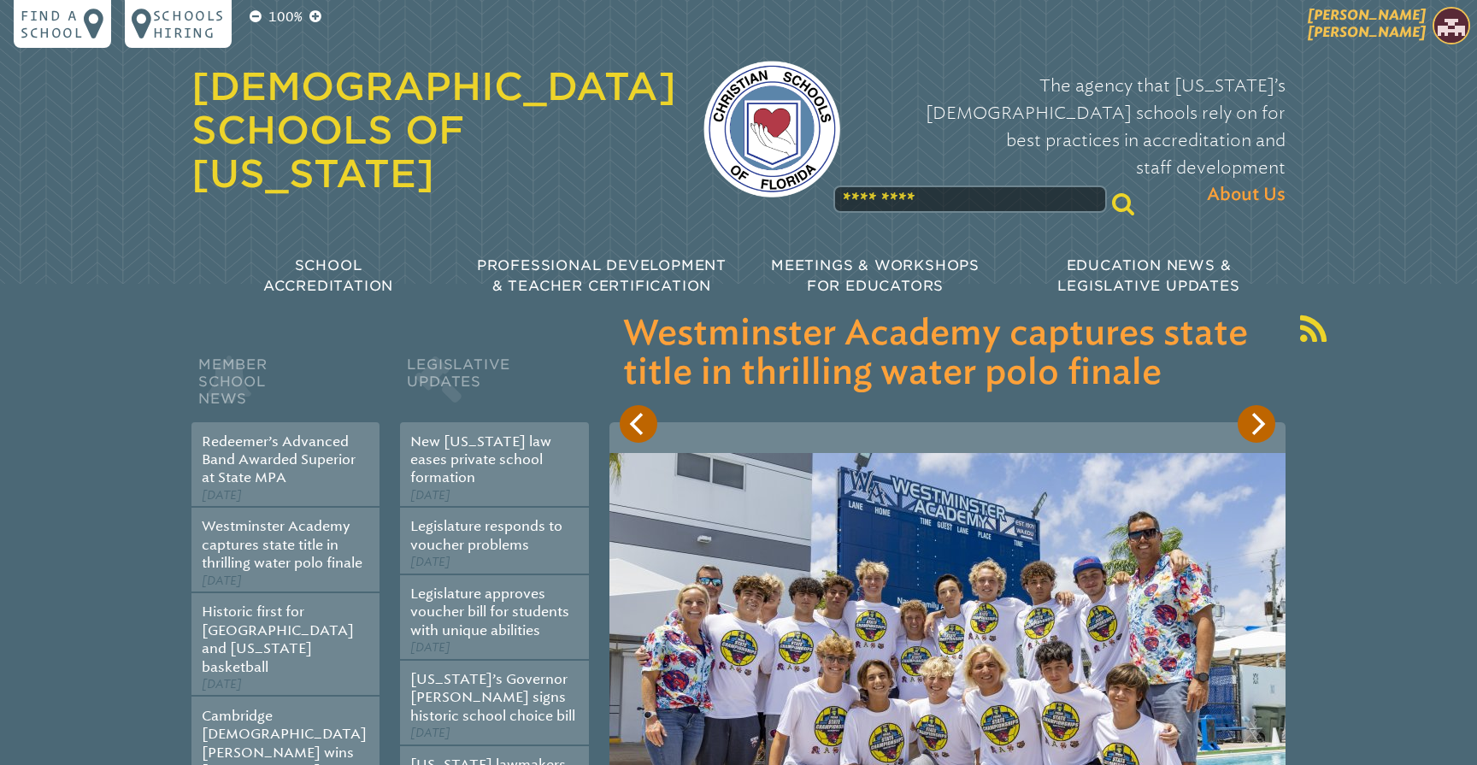
click at [1360, 31] on span "[PERSON_NAME] [PERSON_NAME]" at bounding box center [1367, 23] width 118 height 33
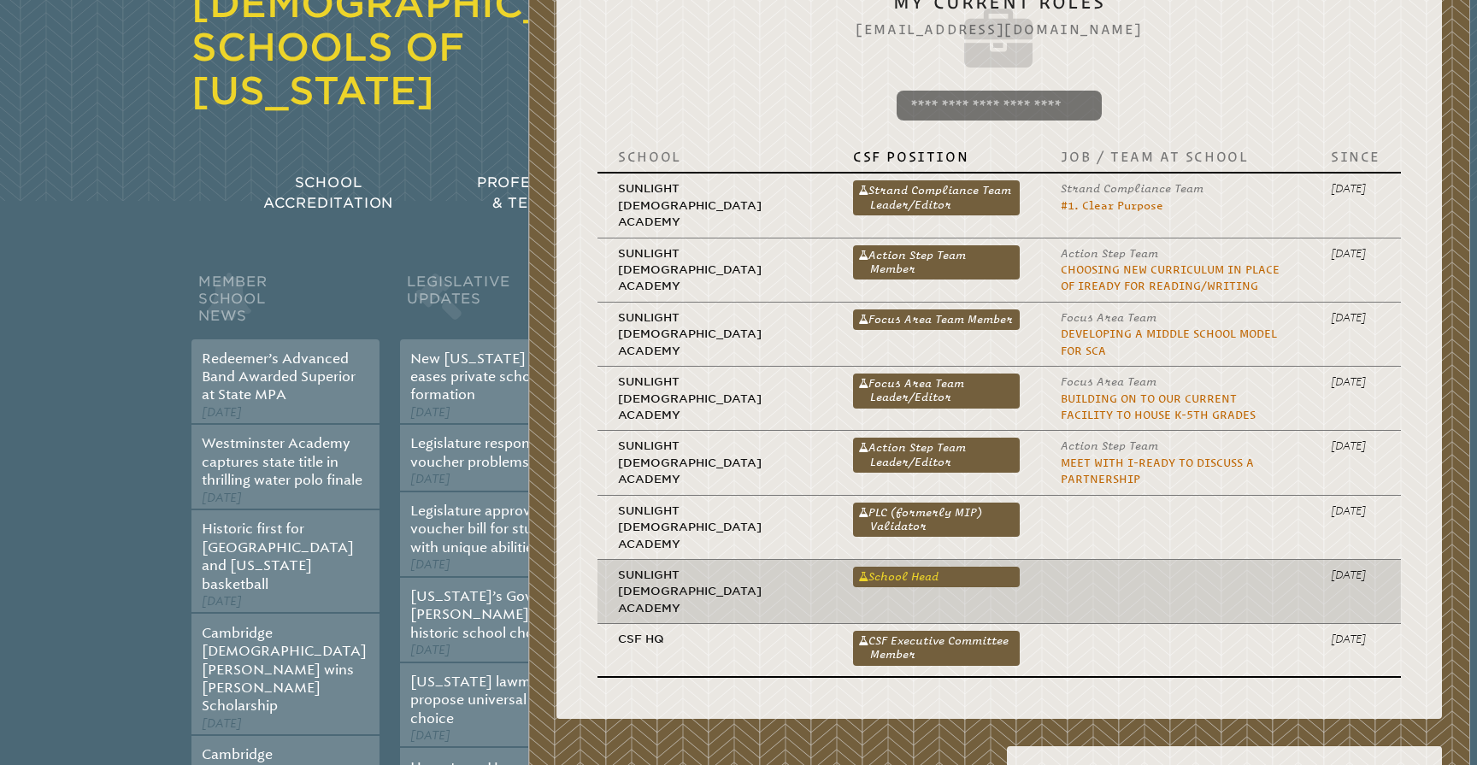
click at [853, 569] on link "School Head" at bounding box center [936, 577] width 167 height 21
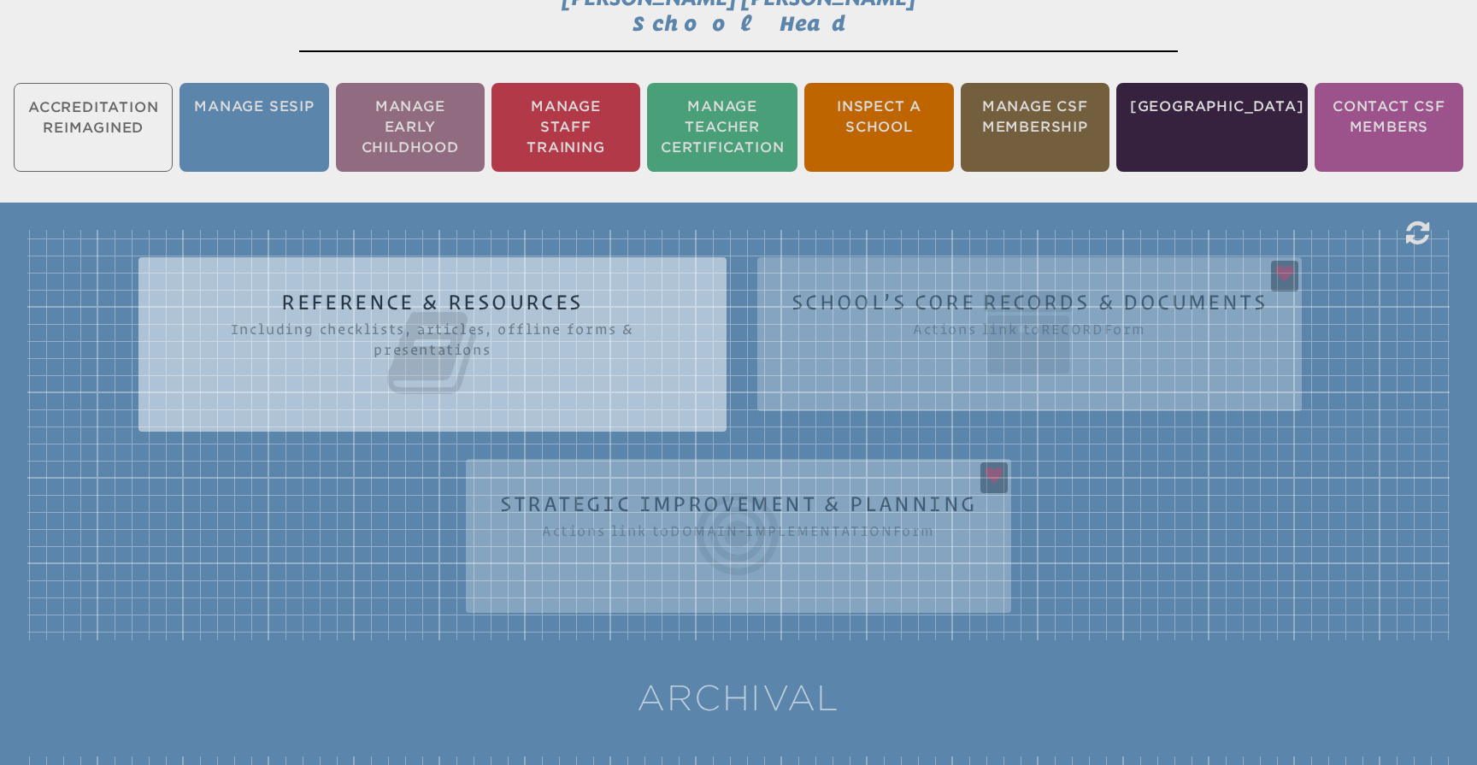
scroll to position [412, 0]
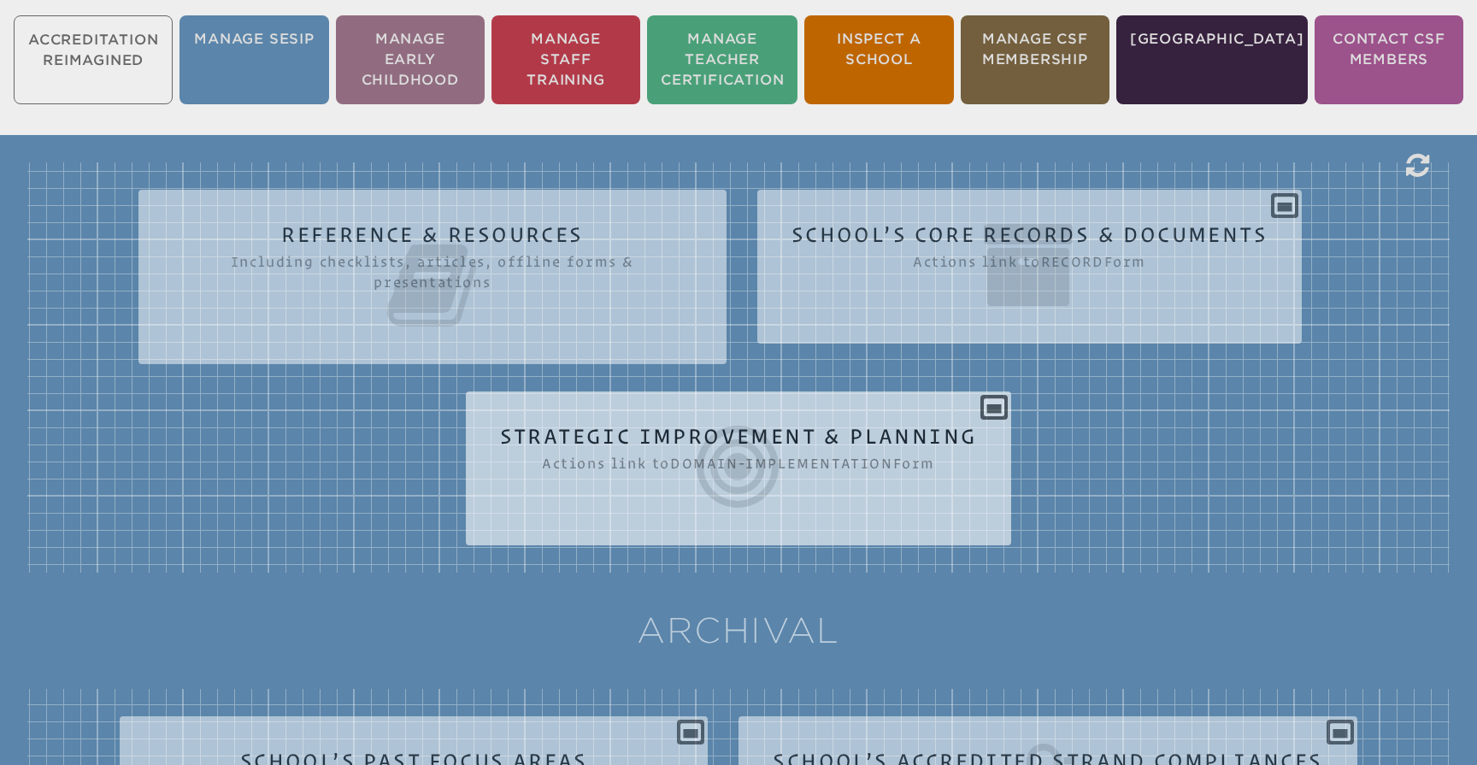
click at [814, 419] on icon at bounding box center [739, 467] width 478 height 96
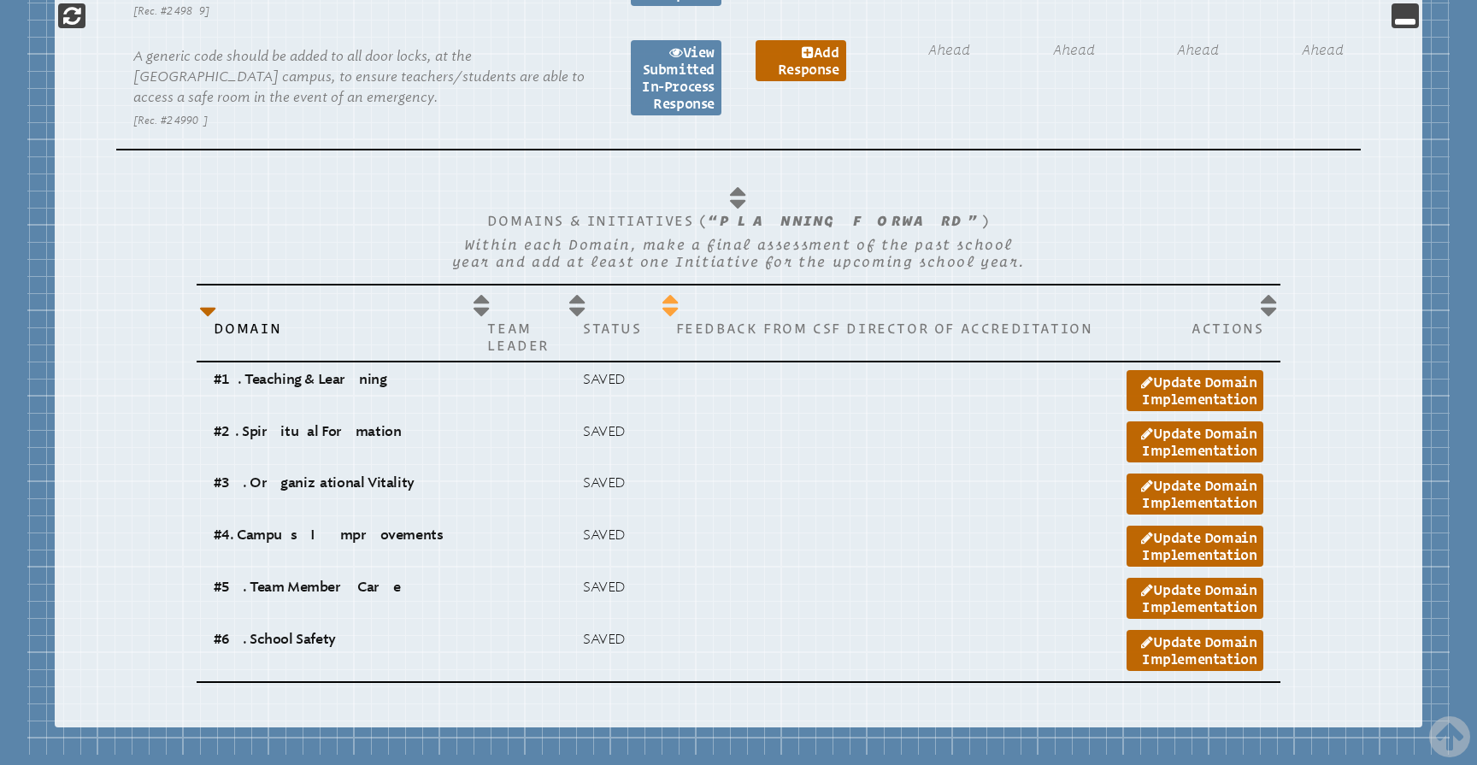
scroll to position [1650, 0]
click at [77, 163] on div "Domains & Initiatives ( “Planning forward” ) Within each Domain, make a final a…" at bounding box center [738, 429] width 1327 height 533
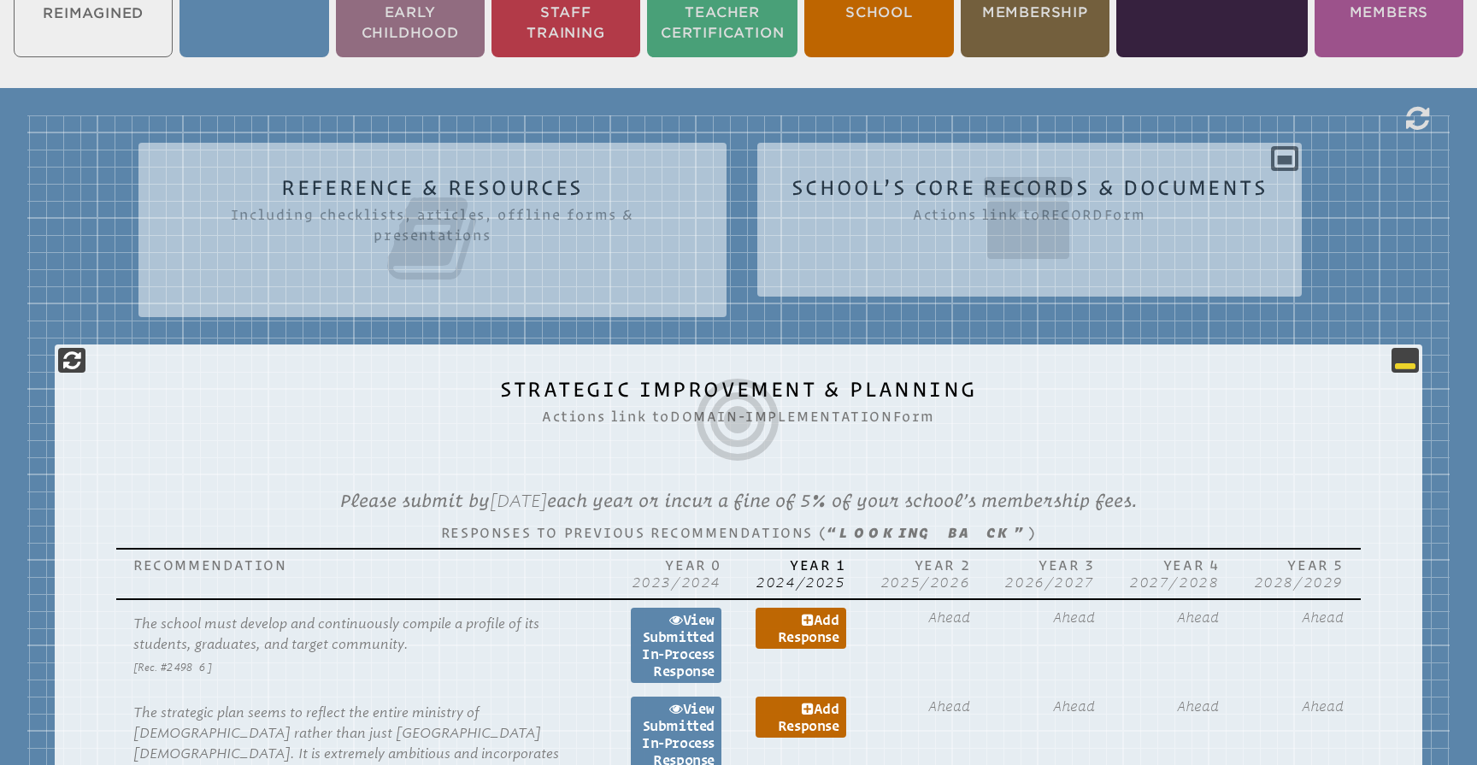
click at [1398, 368] on icon at bounding box center [1405, 360] width 21 height 21
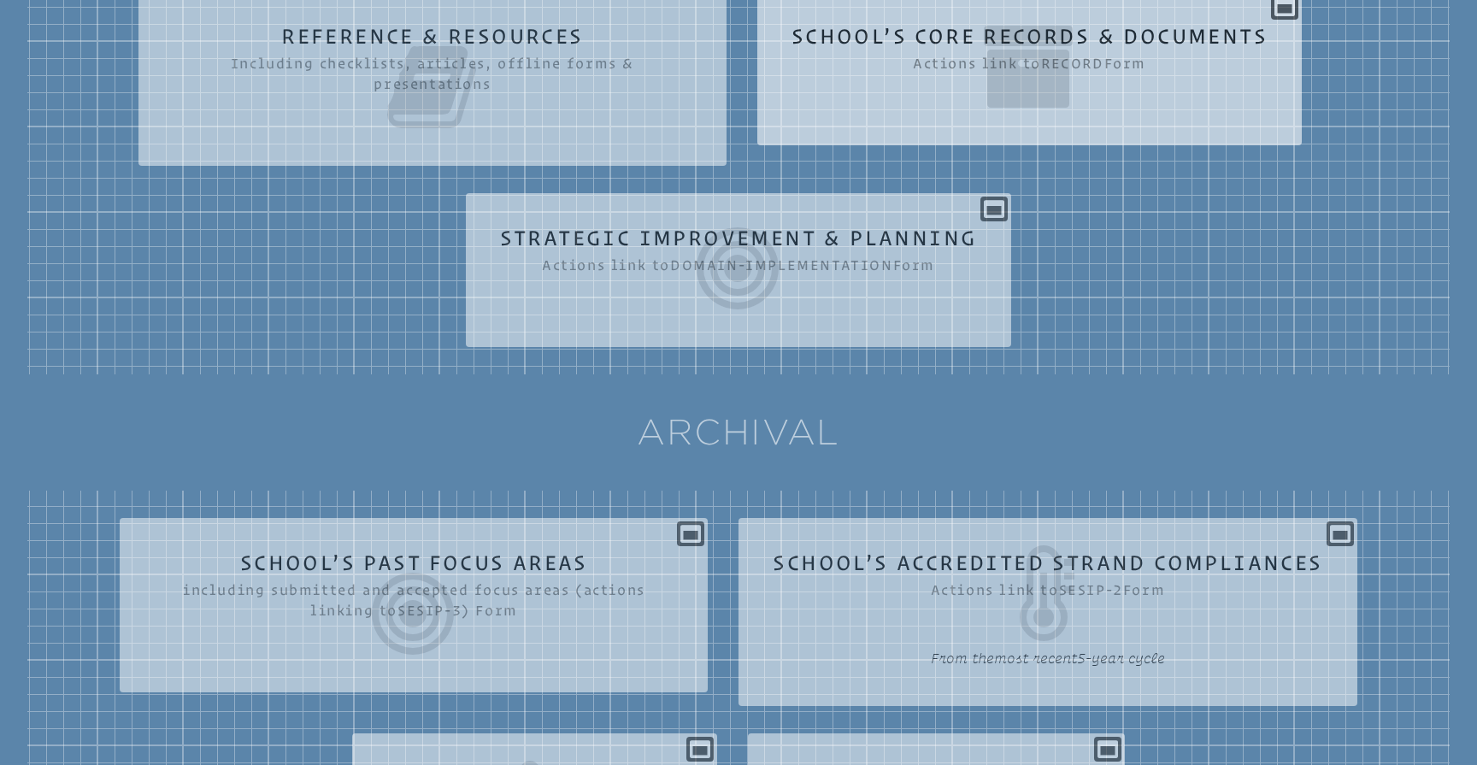
scroll to position [611, 0]
